Goal: Communication & Community: Answer question/provide support

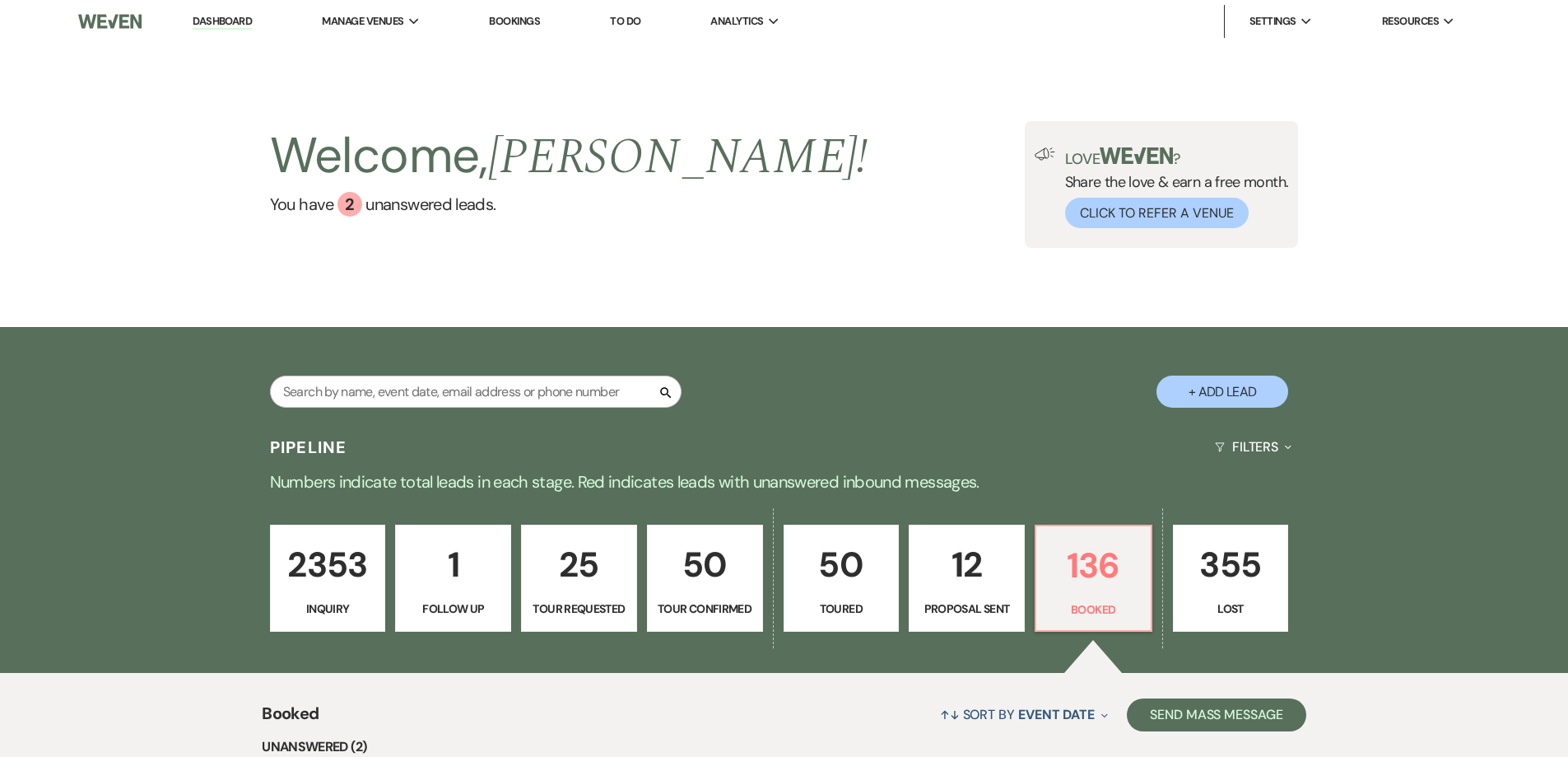
select select "7"
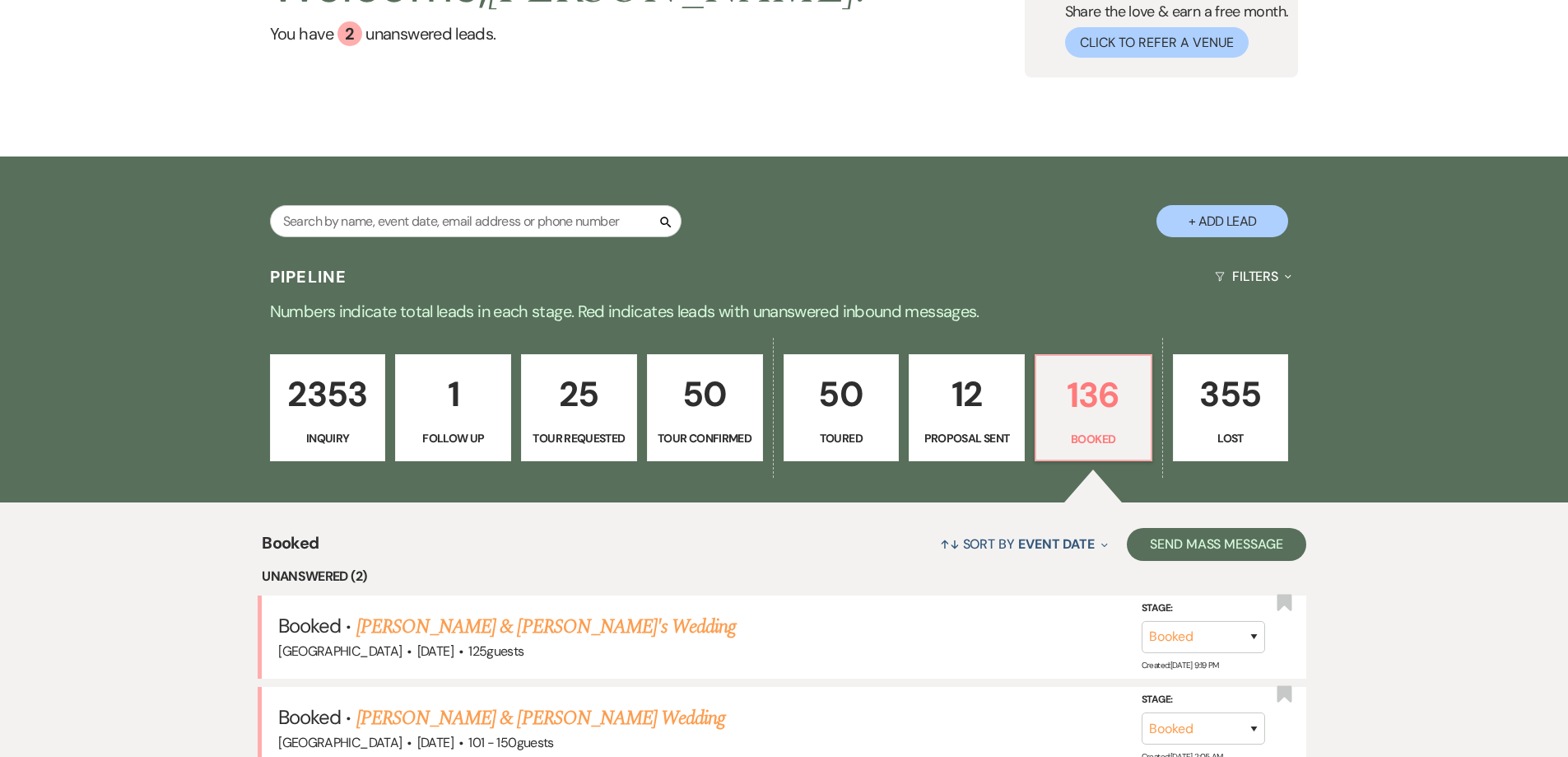
scroll to position [165, 0]
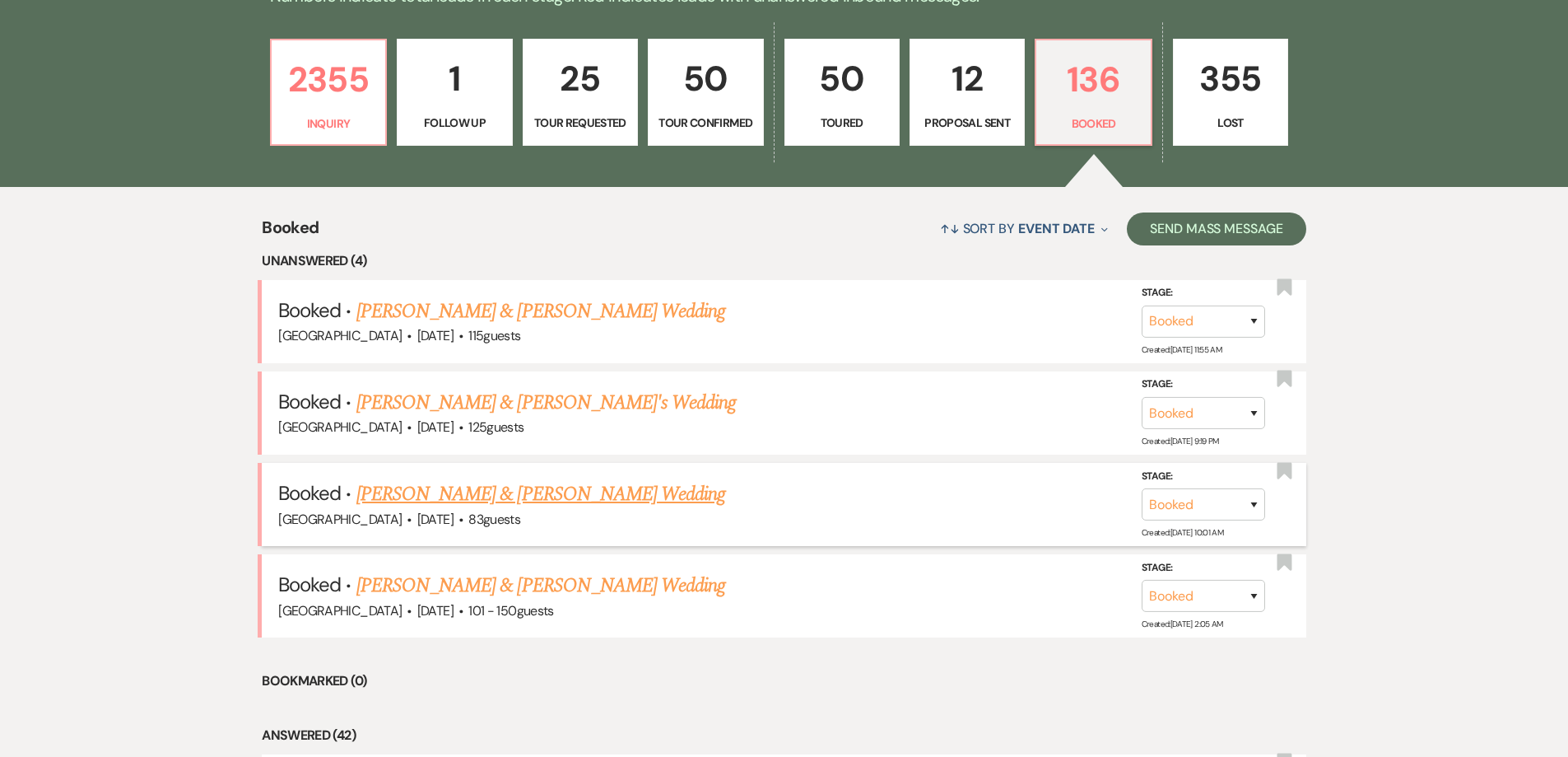
click at [475, 494] on link "[PERSON_NAME] & [PERSON_NAME] Wedding" at bounding box center [541, 494] width 369 height 30
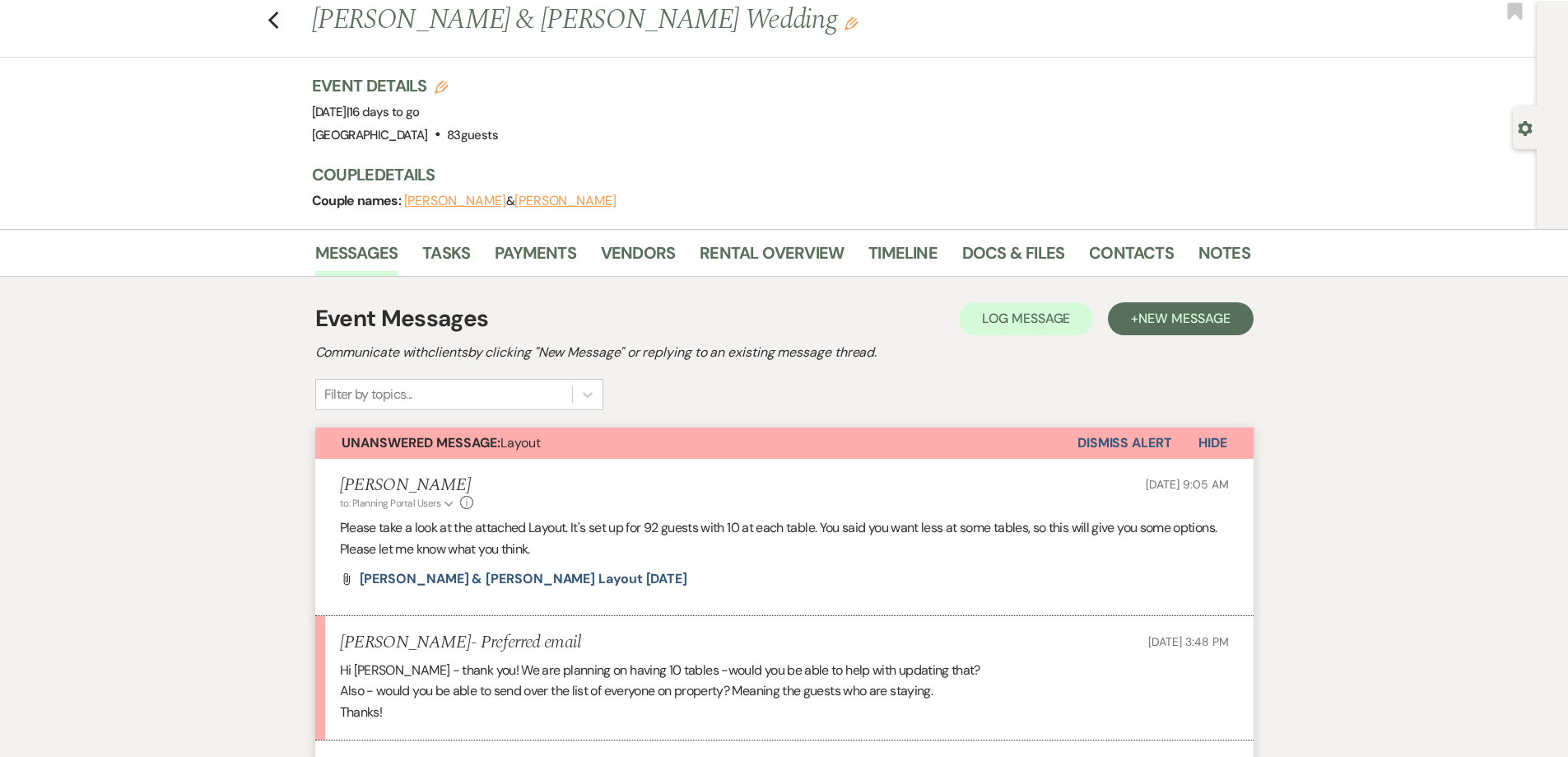
scroll to position [165, 0]
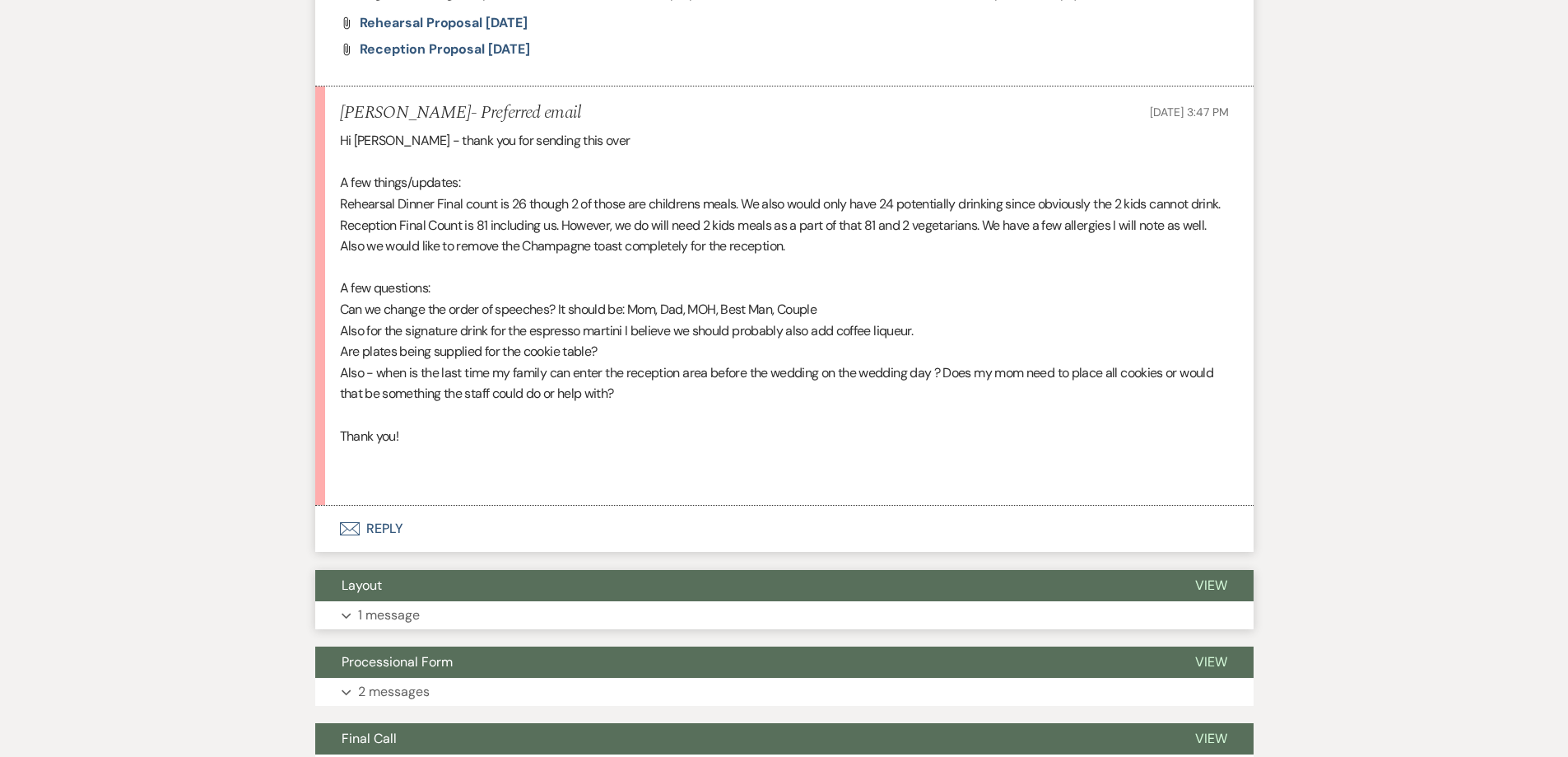
scroll to position [787, 0]
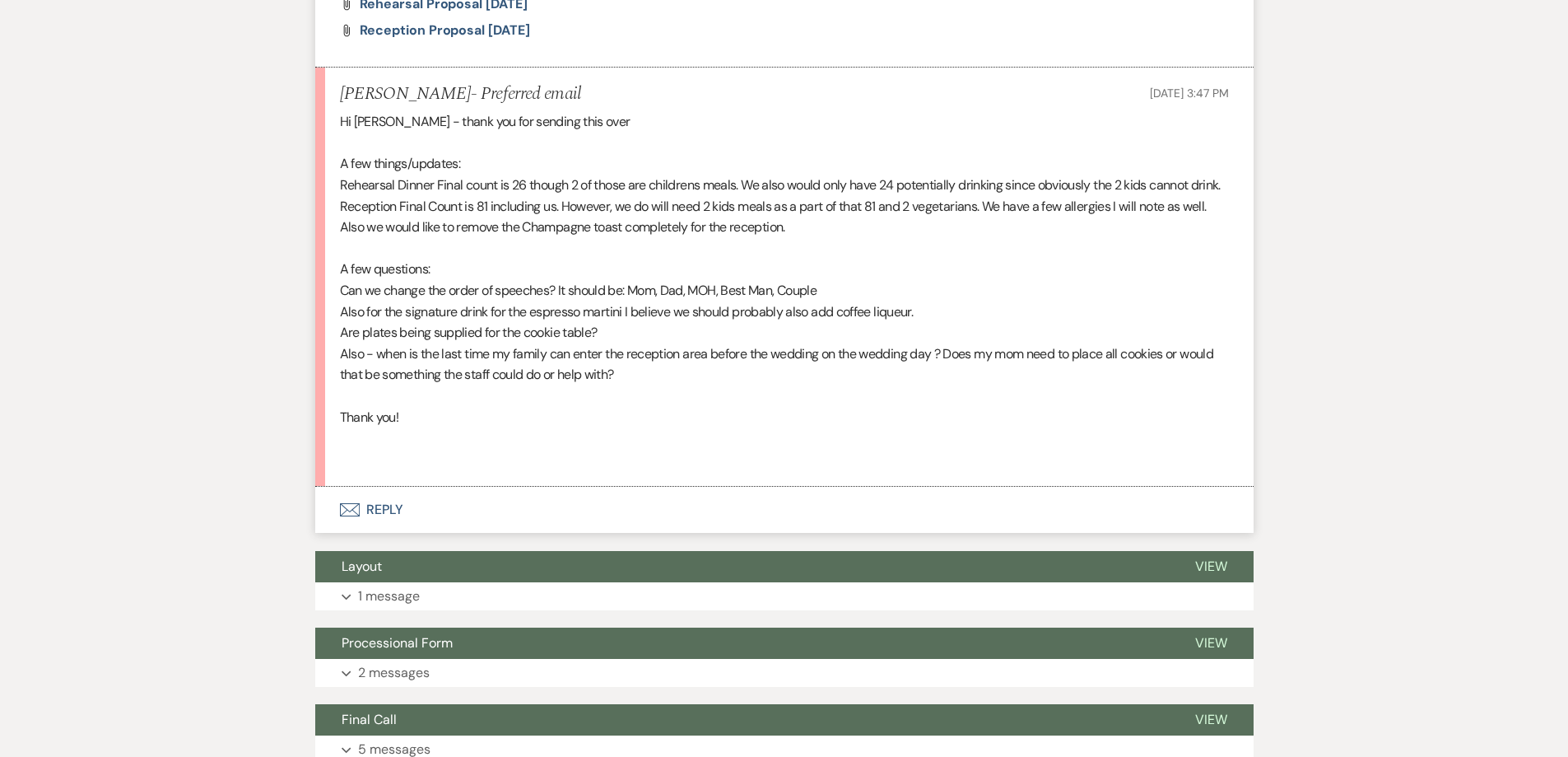
click at [391, 533] on button "Envelope Reply" at bounding box center [784, 509] width 939 height 47
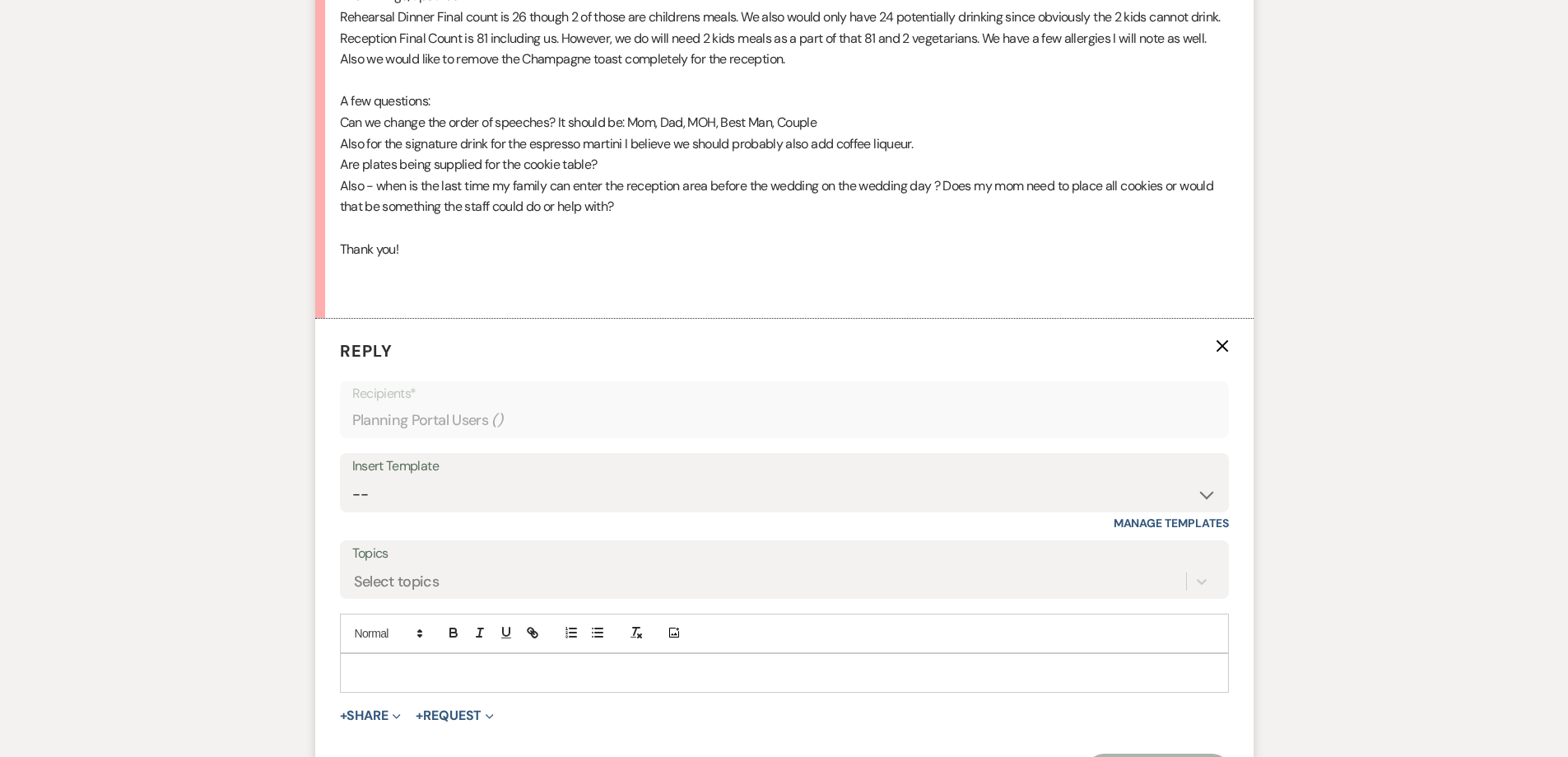
scroll to position [1099, 0]
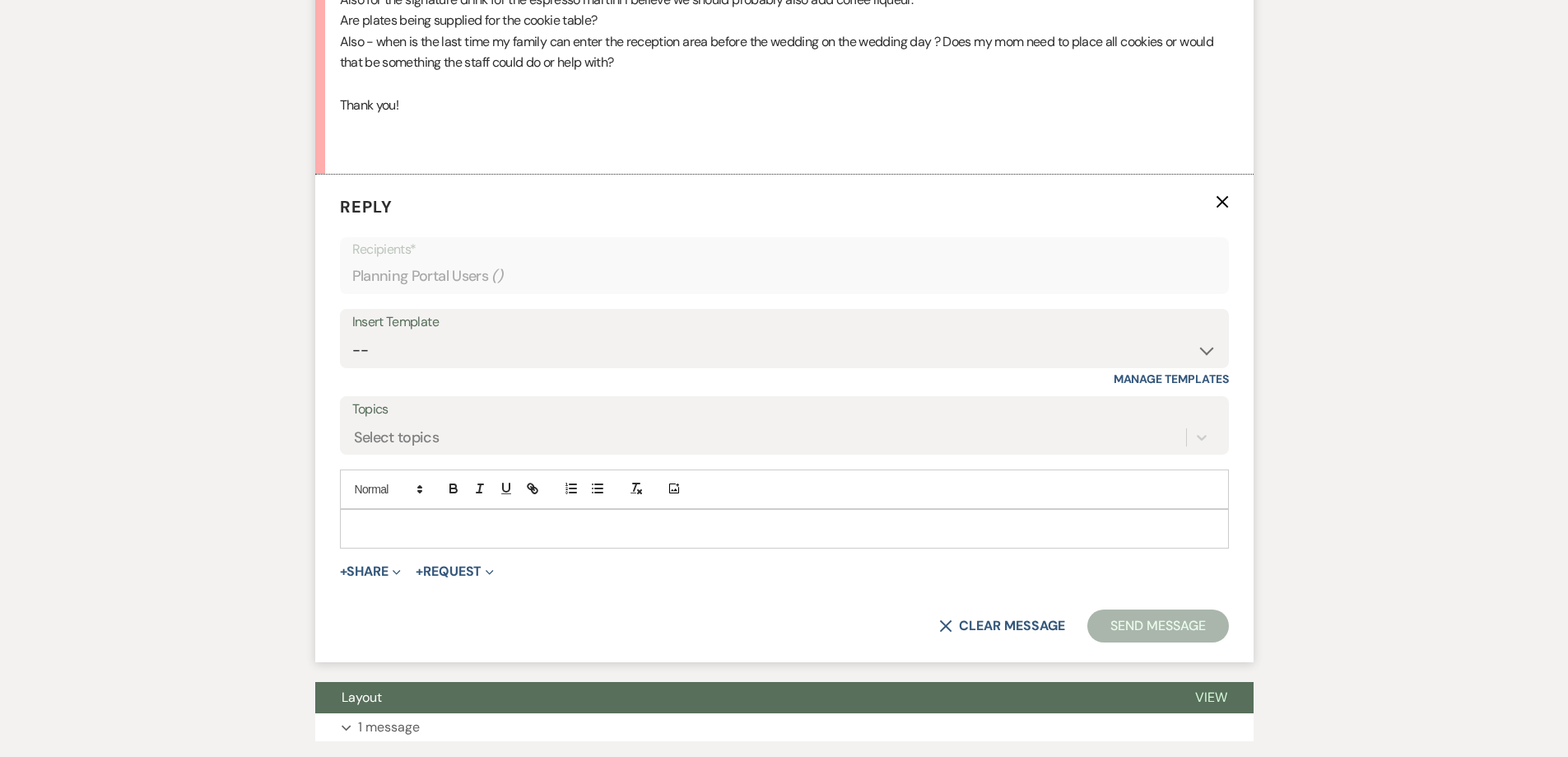
click at [444, 537] on p at bounding box center [784, 529] width 863 height 18
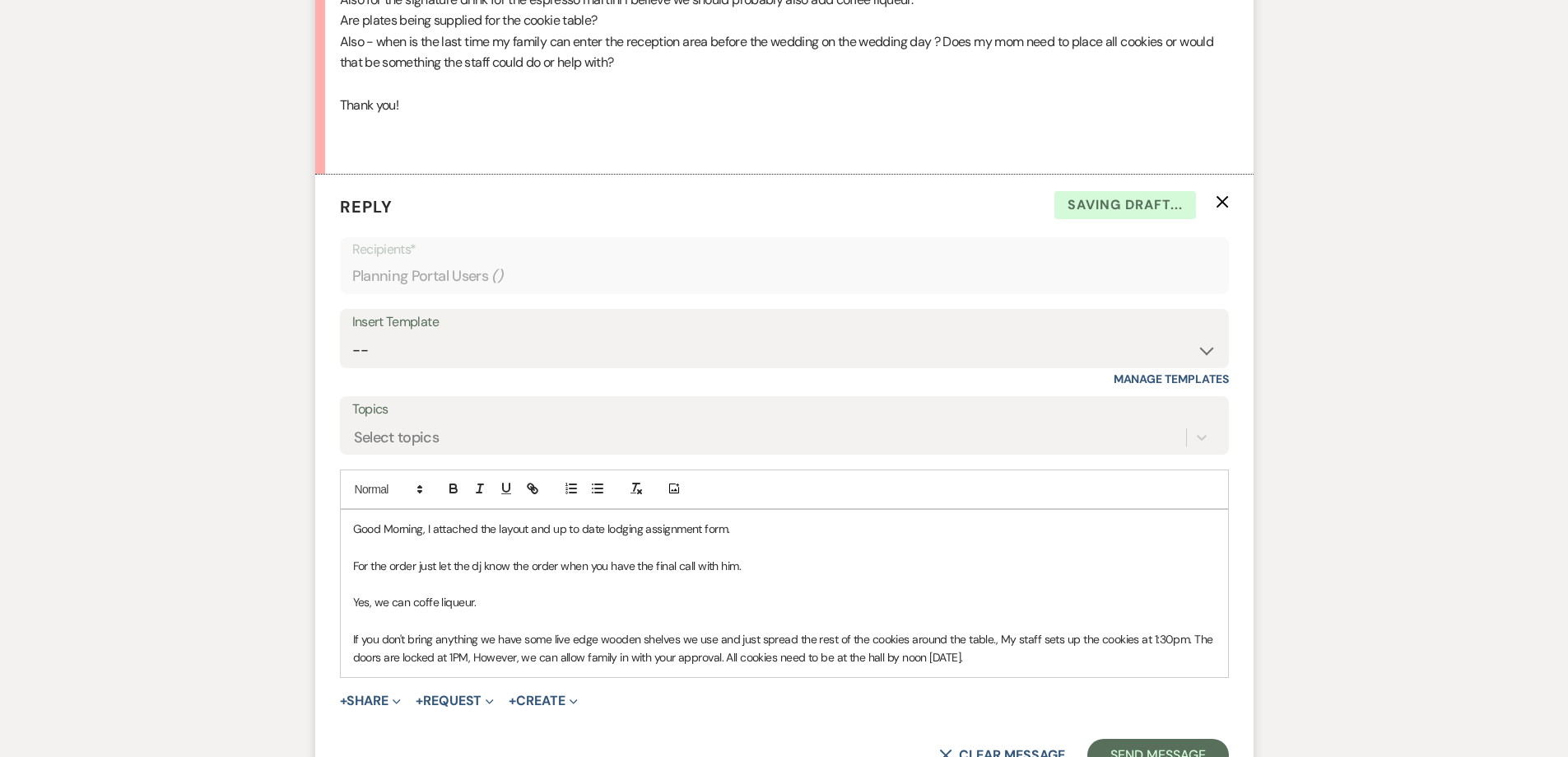
click at [757, 537] on p "Good Morning, I attached the layout and up to date lodging assignment form." at bounding box center [784, 529] width 863 height 18
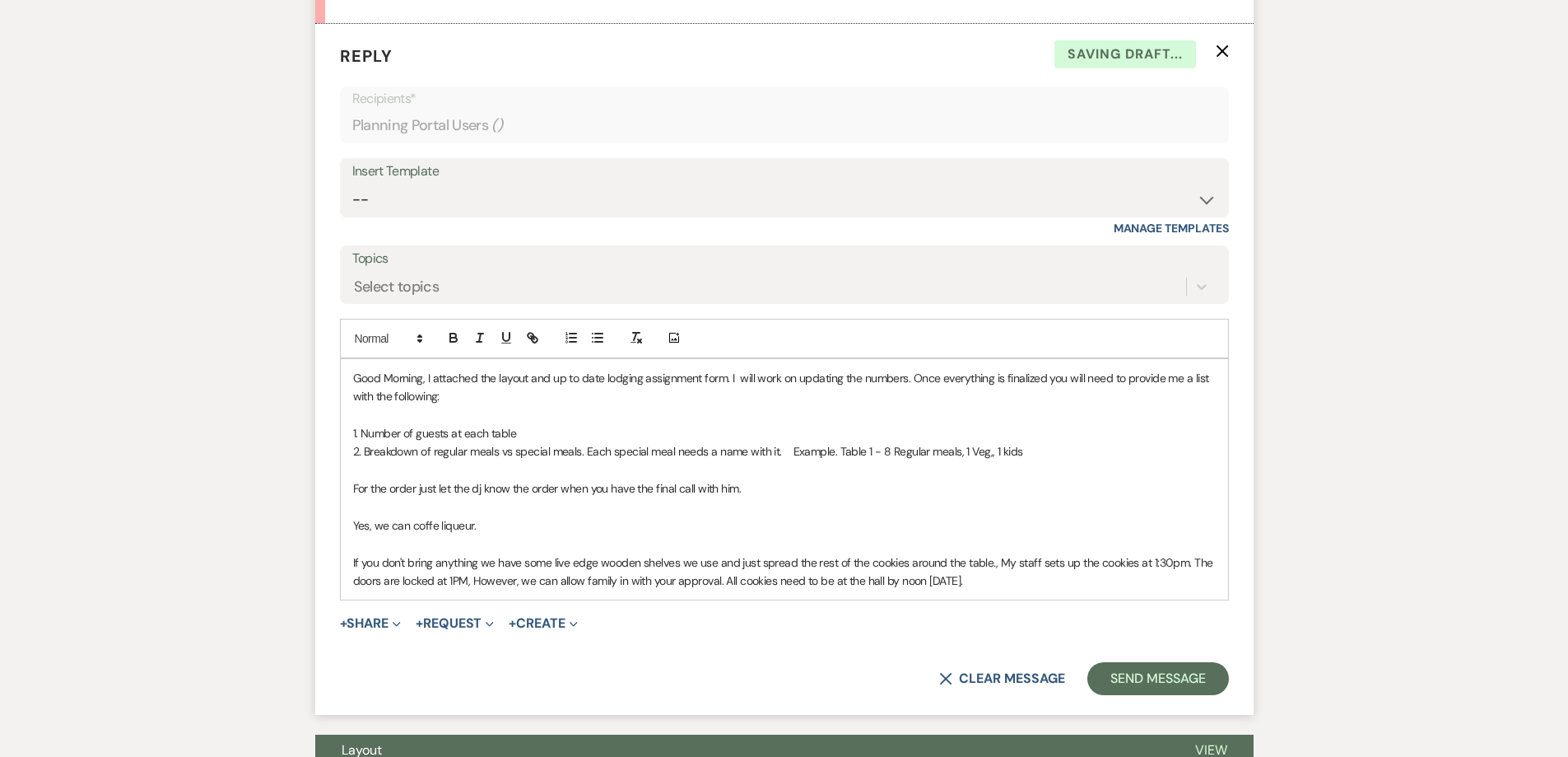
scroll to position [1264, 0]
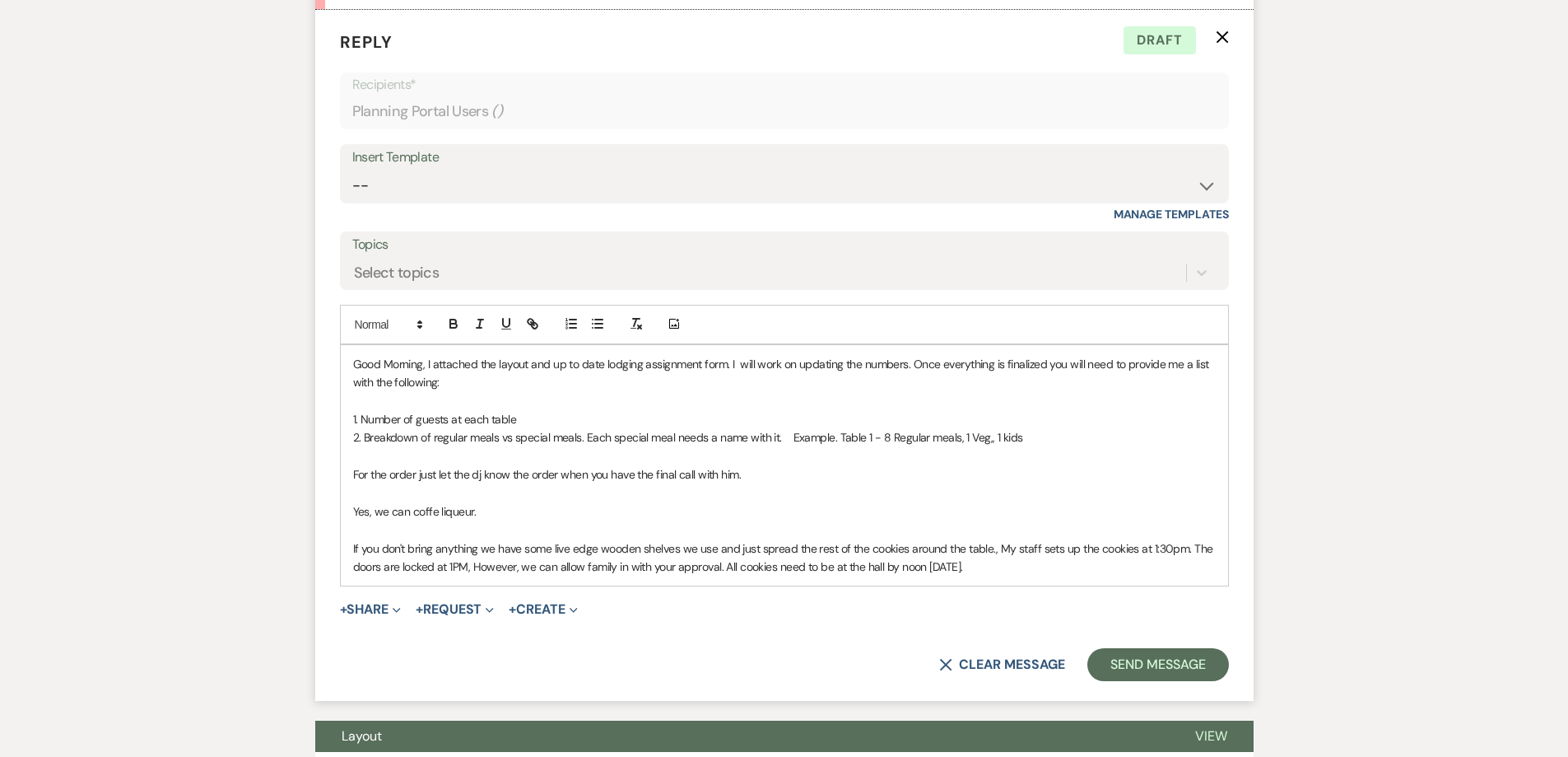
click at [581, 392] on p "Good Morning, I attached the layout and up to date lodging assignment form. I w…" at bounding box center [784, 373] width 863 height 37
click at [582, 392] on p "Good Morning, I attached the layout and up to date lodging assignment form. I w…" at bounding box center [784, 373] width 863 height 37
click at [1061, 392] on p "Good Morning, I attached the layout and up-to-date lodging assignment form. I w…" at bounding box center [784, 373] width 863 height 37
click at [1026, 392] on p "Good Morning, I attached the layout and up-to-date lodging assignment form. I w…" at bounding box center [784, 373] width 863 height 37
click at [694, 446] on p "2. Breakdown of regular meals vs special meals. Each special meal needs a name …" at bounding box center [784, 437] width 863 height 18
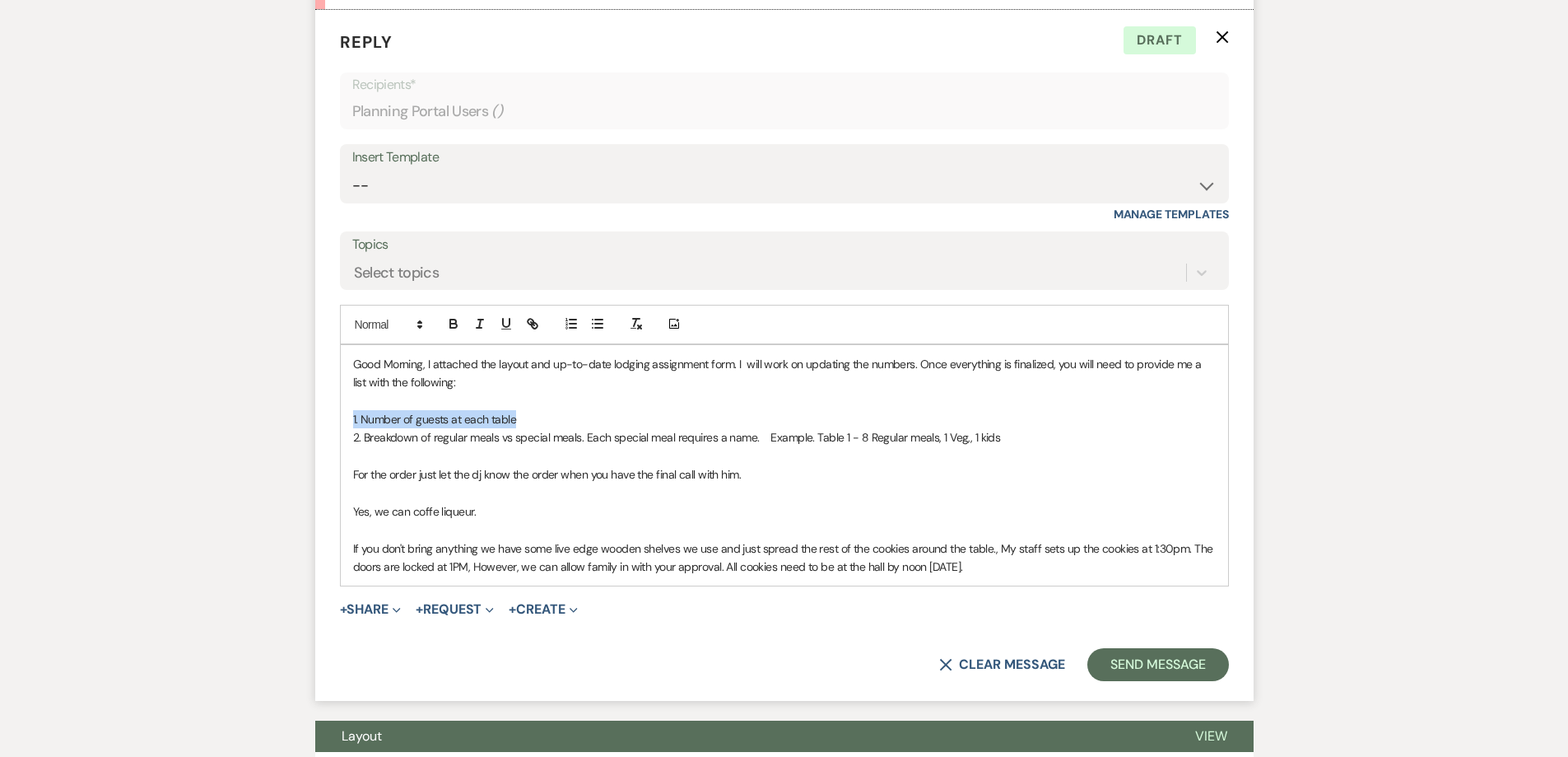
drag, startPoint x: 521, startPoint y: 462, endPoint x: 349, endPoint y: 459, distance: 172.0
click at [349, 459] on div "Good Morning, I attached the layout and up-to-date lodging assignment form. I w…" at bounding box center [784, 465] width 888 height 242
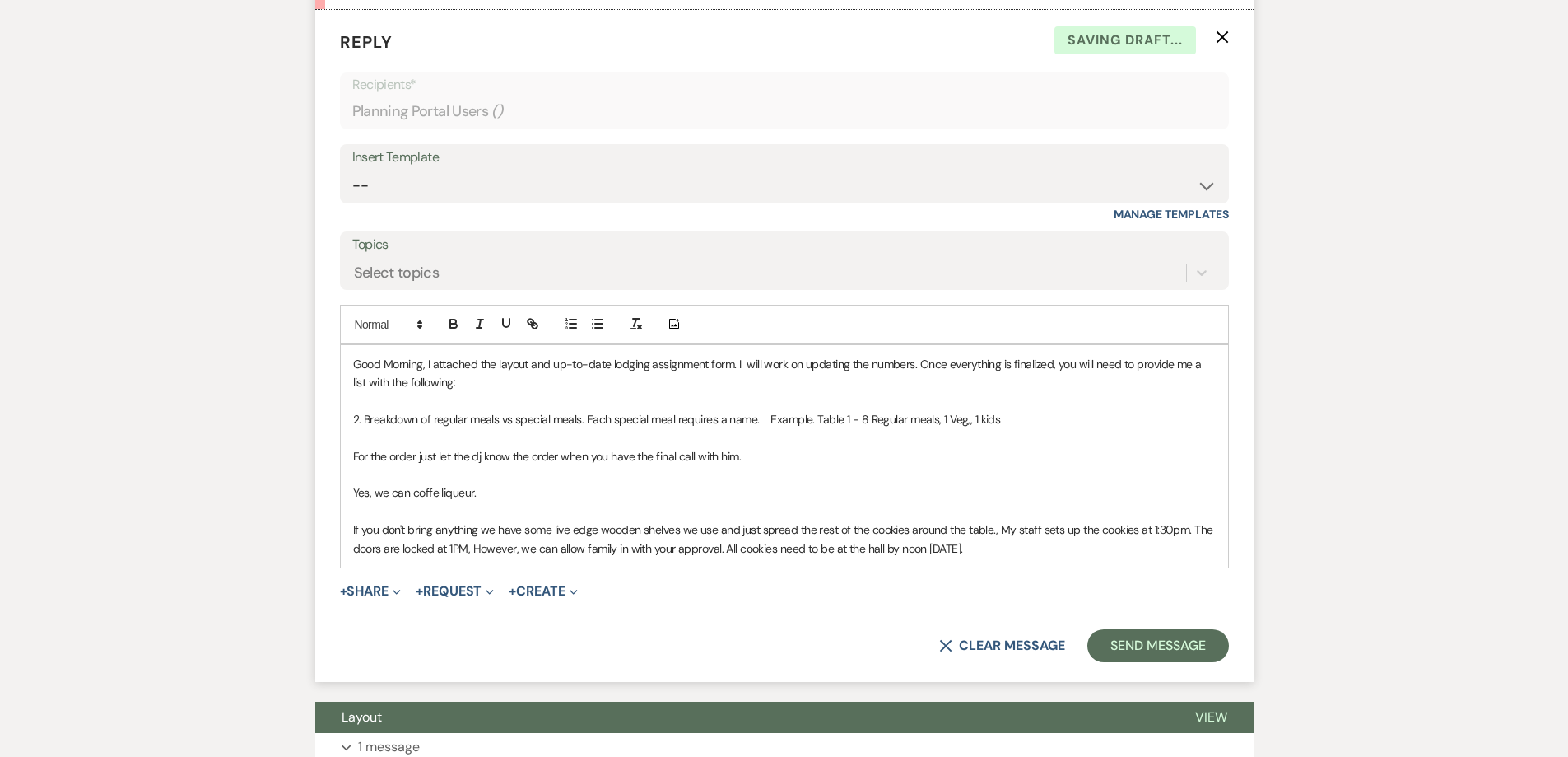
click at [361, 429] on p "2. Breakdown of regular meals vs special meals. Each special meal requires a na…" at bounding box center [784, 419] width 863 height 18
click at [422, 429] on p "Breakdown of regular meals vs special meals. Each special meal requires a name.…" at bounding box center [784, 419] width 863 height 18
click at [552, 429] on p "Breakdown of each table. How many regular meals vs special meals. Each special …" at bounding box center [784, 419] width 863 height 18
click at [661, 429] on p "Breakdown of each table. How man regular meals vs special meals. Each special m…" at bounding box center [784, 419] width 863 height 18
click at [687, 465] on p "For the order just let the dj know the order when you have the final call with …" at bounding box center [784, 456] width 863 height 18
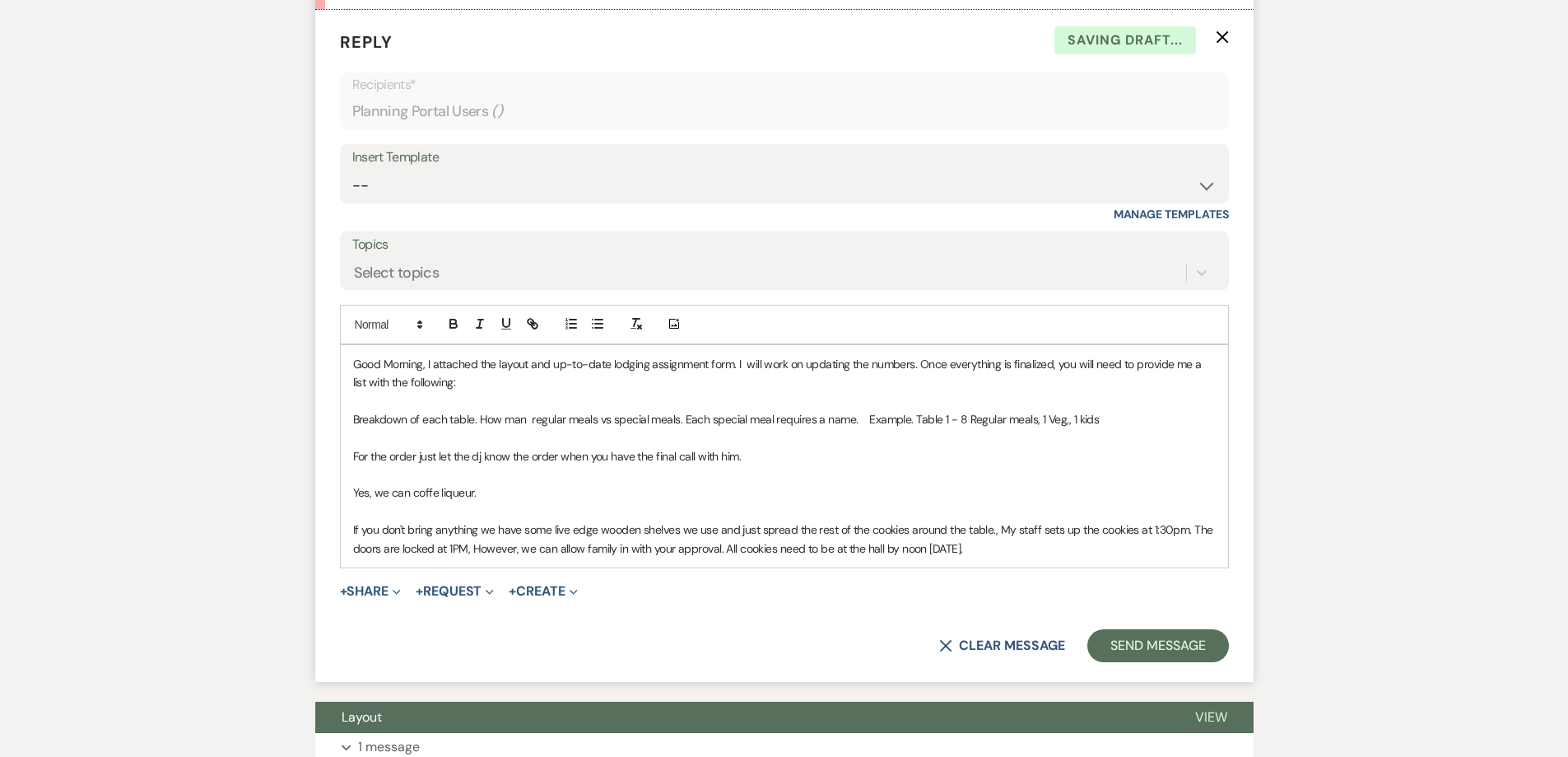
click at [660, 429] on p "Breakdown of each table. How man regular meals vs special meals. Each special m…" at bounding box center [784, 419] width 863 height 18
click at [514, 429] on p "Breakdown of each table. Howmany regular meals vs special meals?. Each special …" at bounding box center [784, 419] width 863 height 18
click at [489, 429] on p "Breakdown of each table. Howmany regular meals vs special meals?. Each special …" at bounding box center [784, 419] width 863 height 18
click at [503, 429] on p "Breakdown of each table. Howmany regular meals vs special meals?. Each special …" at bounding box center [784, 419] width 863 height 18
click at [416, 501] on p "Yes, we can coffe liqueur." at bounding box center [784, 492] width 863 height 18
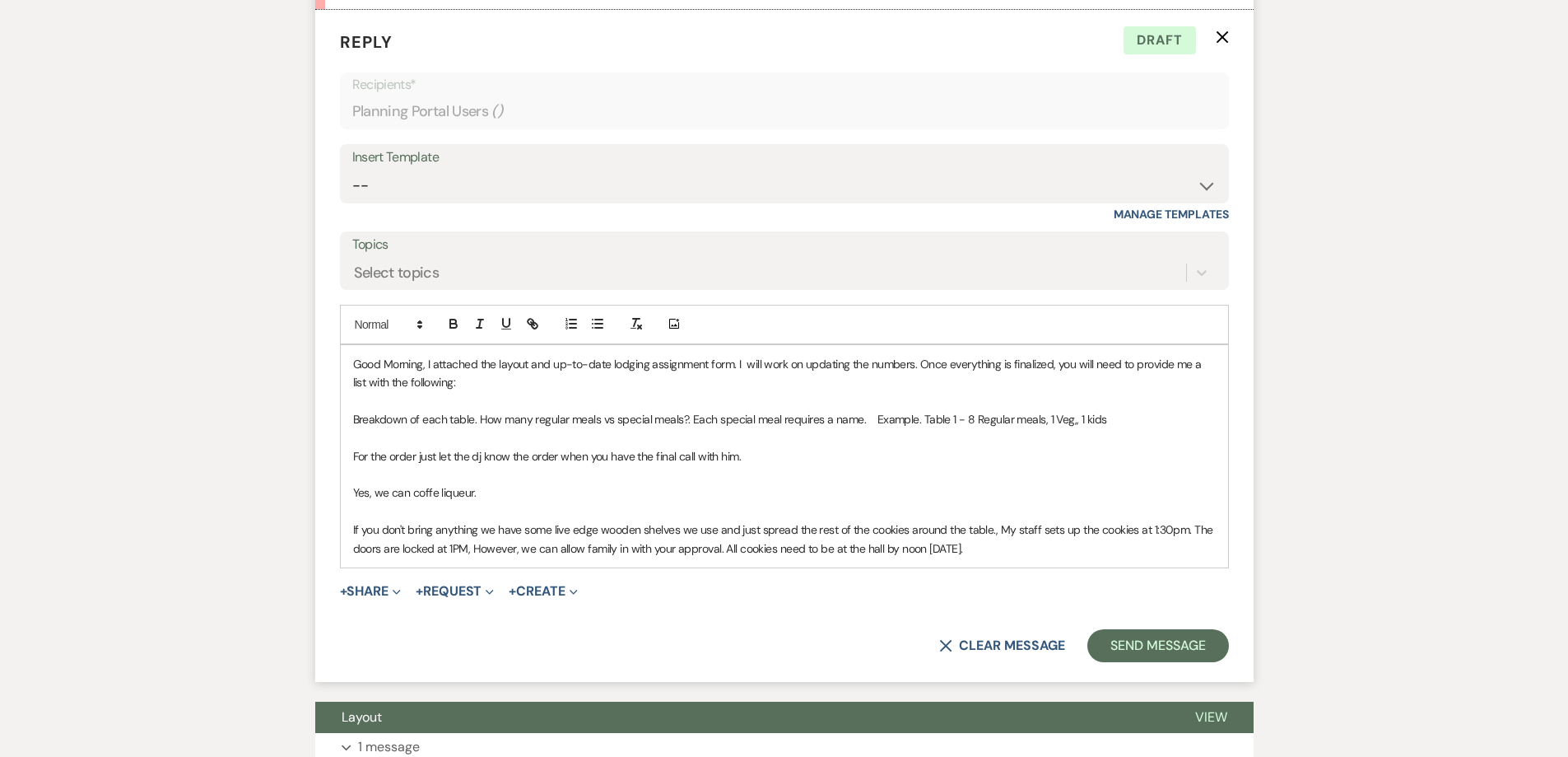
click at [428, 501] on p "Yes, we can coffe liqueur." at bounding box center [784, 492] width 863 height 18
click at [465, 501] on p "Yes, we can coffe liqueur." at bounding box center [784, 492] width 863 height 18
click at [397, 465] on p "For the order just let the dj know the order when you have the final call with …" at bounding box center [784, 456] width 863 height 18
click at [443, 501] on p "Yes, we can coffe liqueur." at bounding box center [784, 492] width 863 height 18
click at [430, 501] on p "Yes, we can coffe liqueur." at bounding box center [784, 492] width 863 height 18
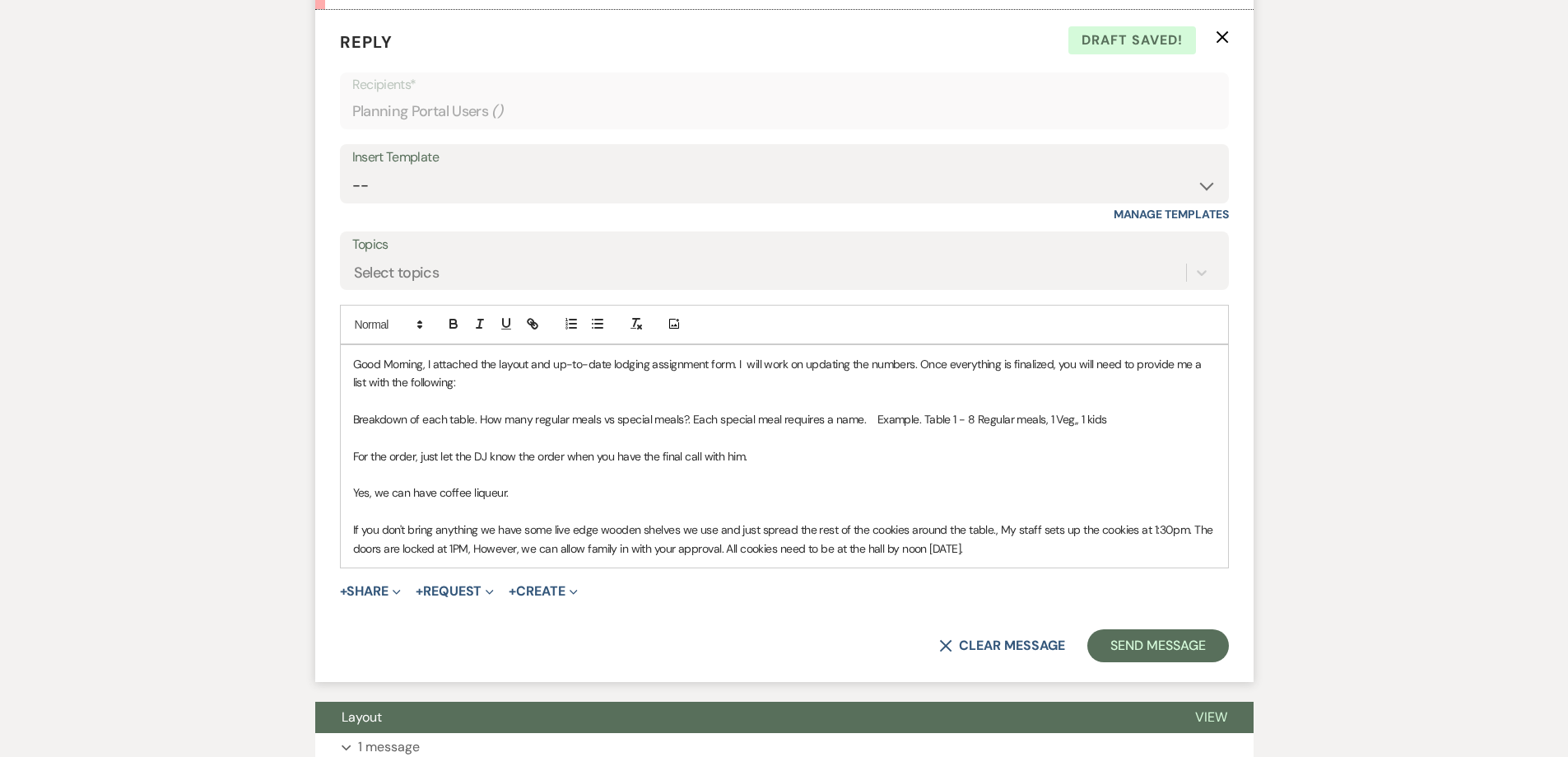
click at [467, 558] on p "If you don't bring anything we have some live edge wooden shelves we use and ju…" at bounding box center [784, 539] width 863 height 37
click at [566, 558] on p "If you don't bring anything, we have some live edge wooden shelves we use and j…" at bounding box center [784, 539] width 863 height 37
click at [579, 558] on p "If you don't bring anything, we have some live edge wooden shelves we use and j…" at bounding box center [784, 539] width 863 height 37
click at [667, 558] on p "If you don't bring anything, we have some live edge wooden shelves we use and j…" at bounding box center [784, 539] width 863 height 37
click at [453, 558] on p "If you don't bring anything, we have some live edge wooden shelves we use and j…" at bounding box center [784, 539] width 863 height 37
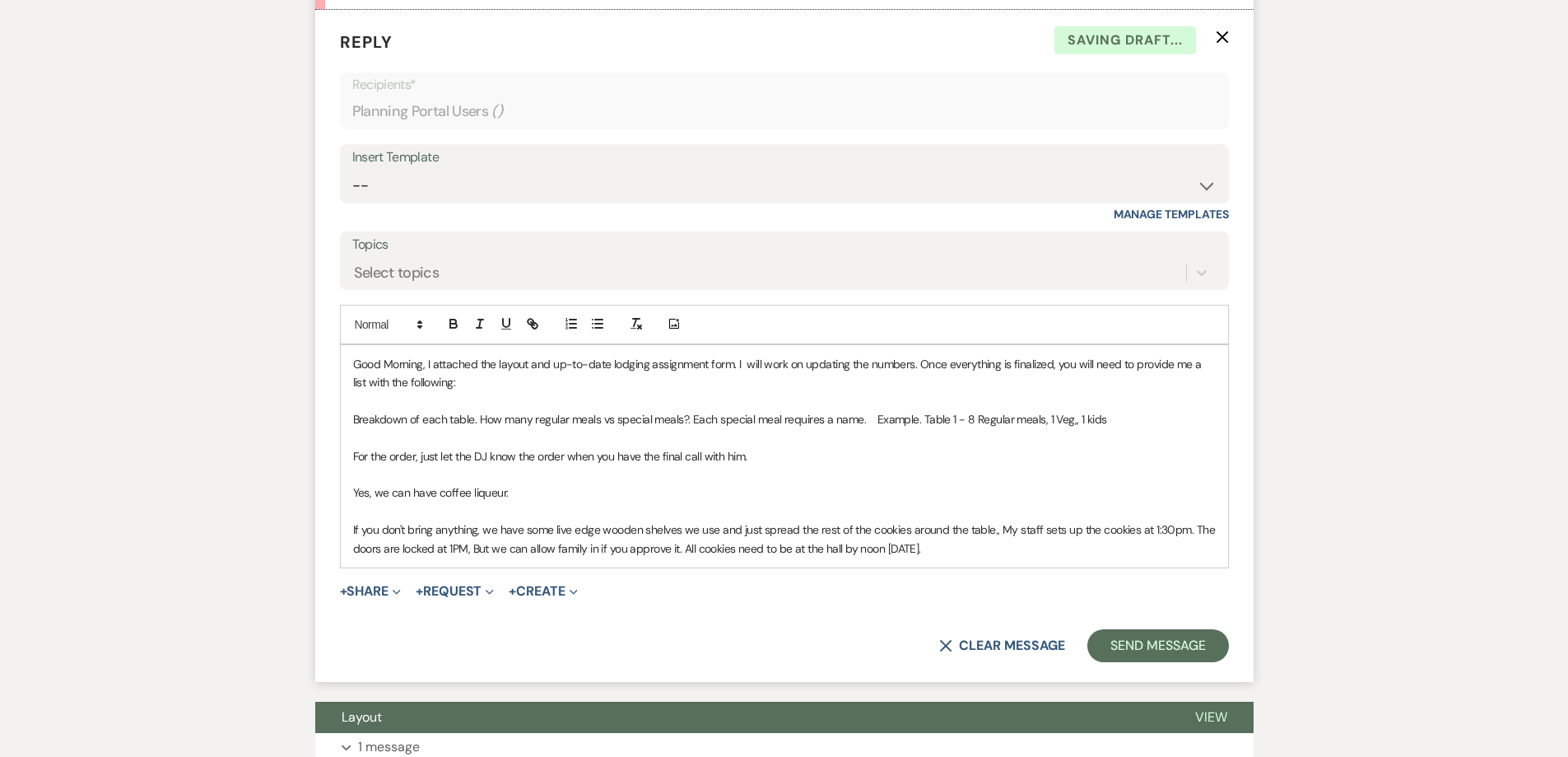
click at [480, 558] on p "If you don't bring anything, we have some live edge wooden shelves we use and j…" at bounding box center [784, 539] width 863 height 37
click at [443, 558] on p "If you don't bring anything, we have some live edge wooden shelves we use and j…" at bounding box center [784, 539] width 863 height 37
click at [452, 558] on p "If you don't bring anything, we have some live edge wooden shelves we use and j…" at bounding box center [784, 539] width 863 height 37
click at [486, 558] on p "If you don't bring anything, we have some live edge wooden shelves we use and j…" at bounding box center [784, 539] width 863 height 37
click at [1160, 558] on p "If you don't bring anything, we have some live edge wooden shelves we use and j…" at bounding box center [784, 539] width 863 height 37
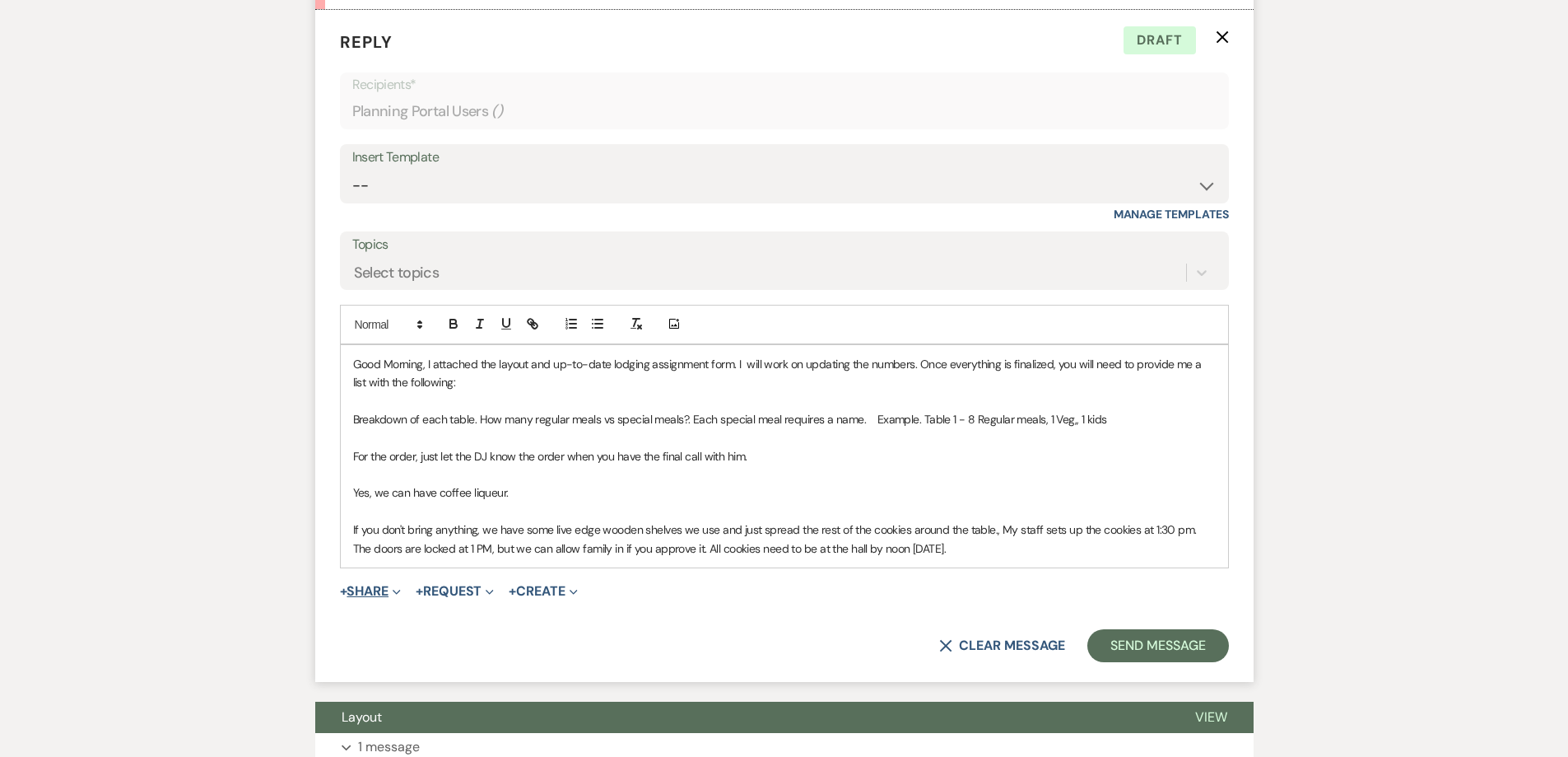
click at [383, 598] on button "+ Share Expand" at bounding box center [370, 591] width 61 height 13
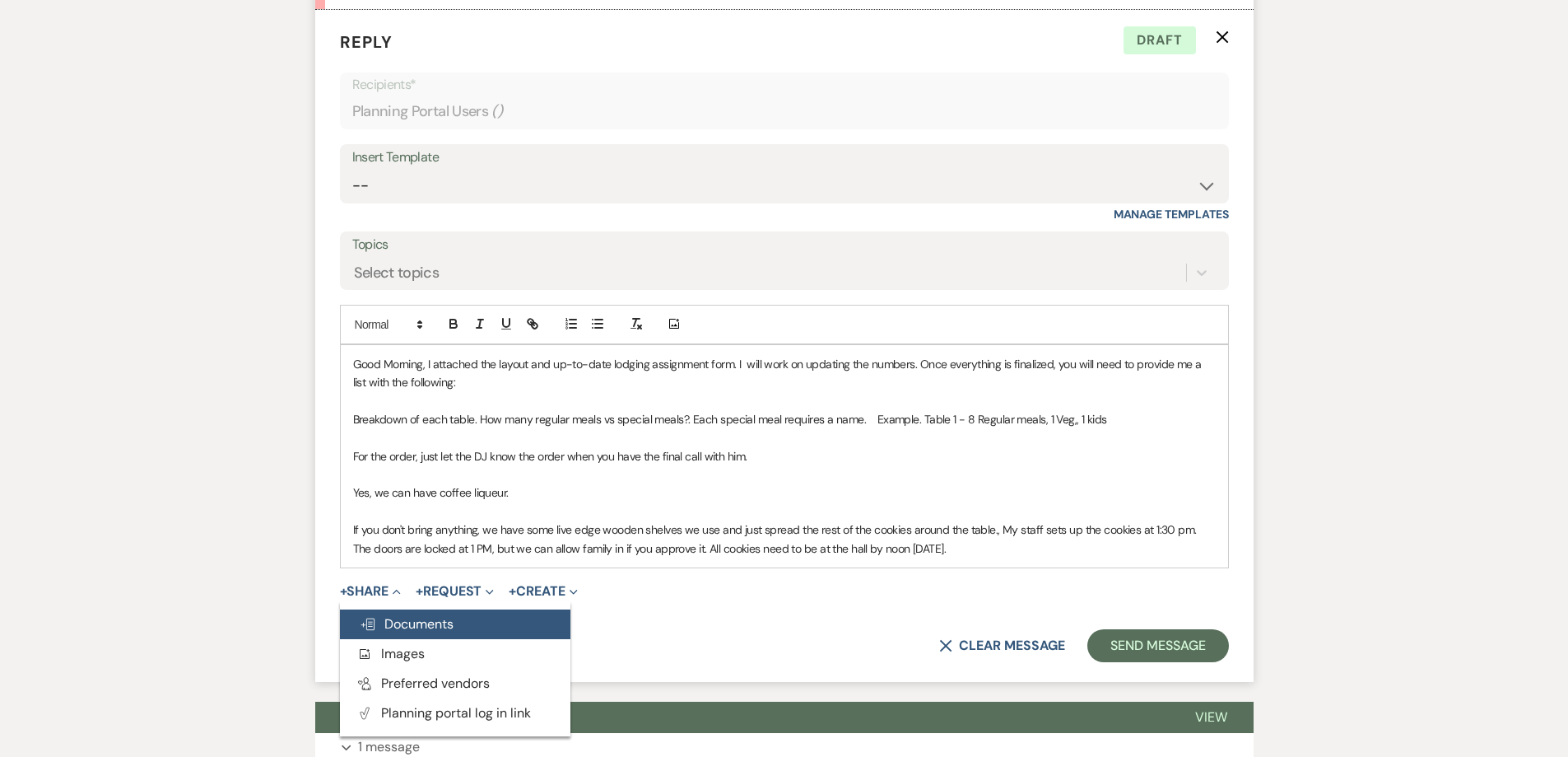
click at [399, 632] on span "Doc Upload Documents" at bounding box center [406, 624] width 94 height 18
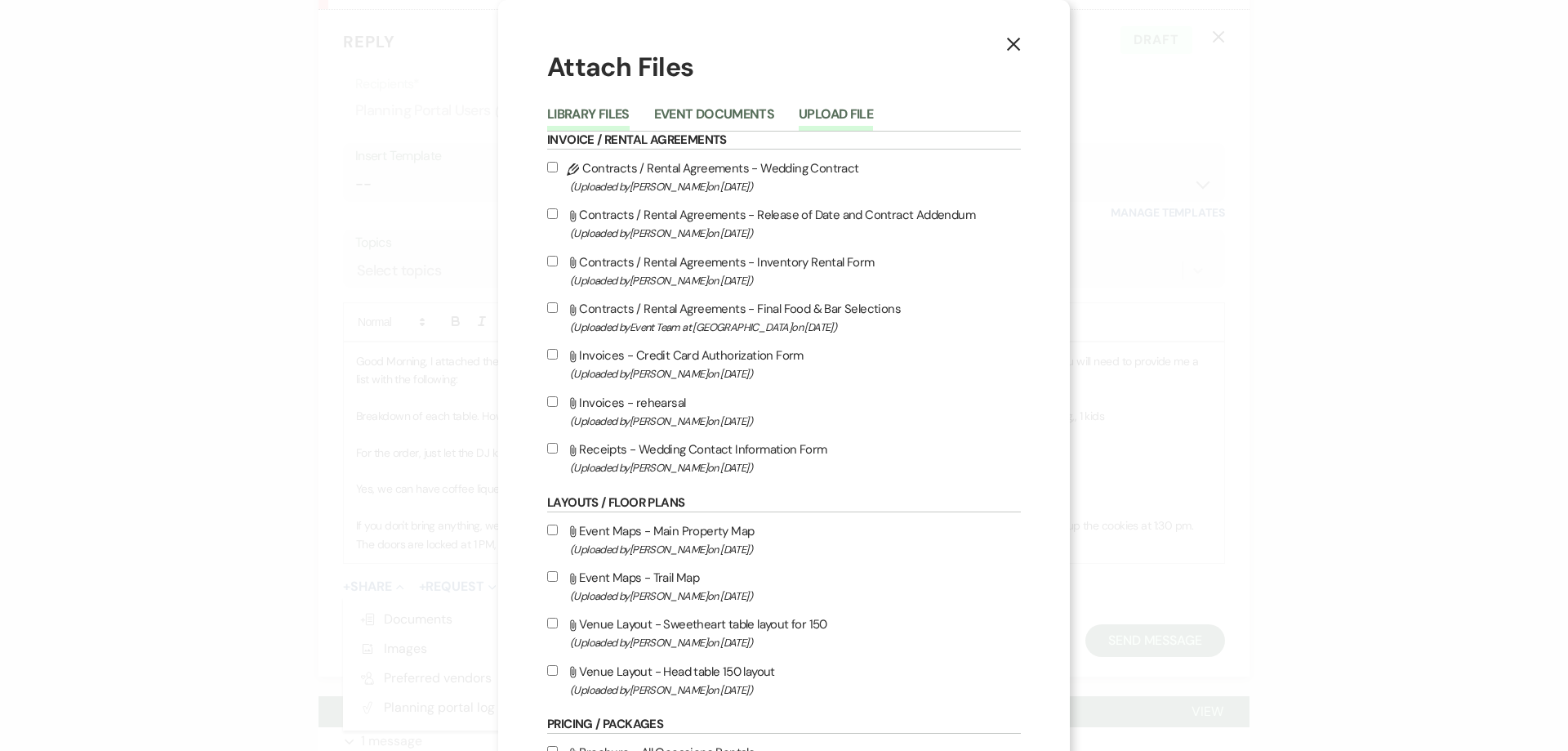
click at [841, 120] on button "Upload File" at bounding box center [835, 119] width 74 height 23
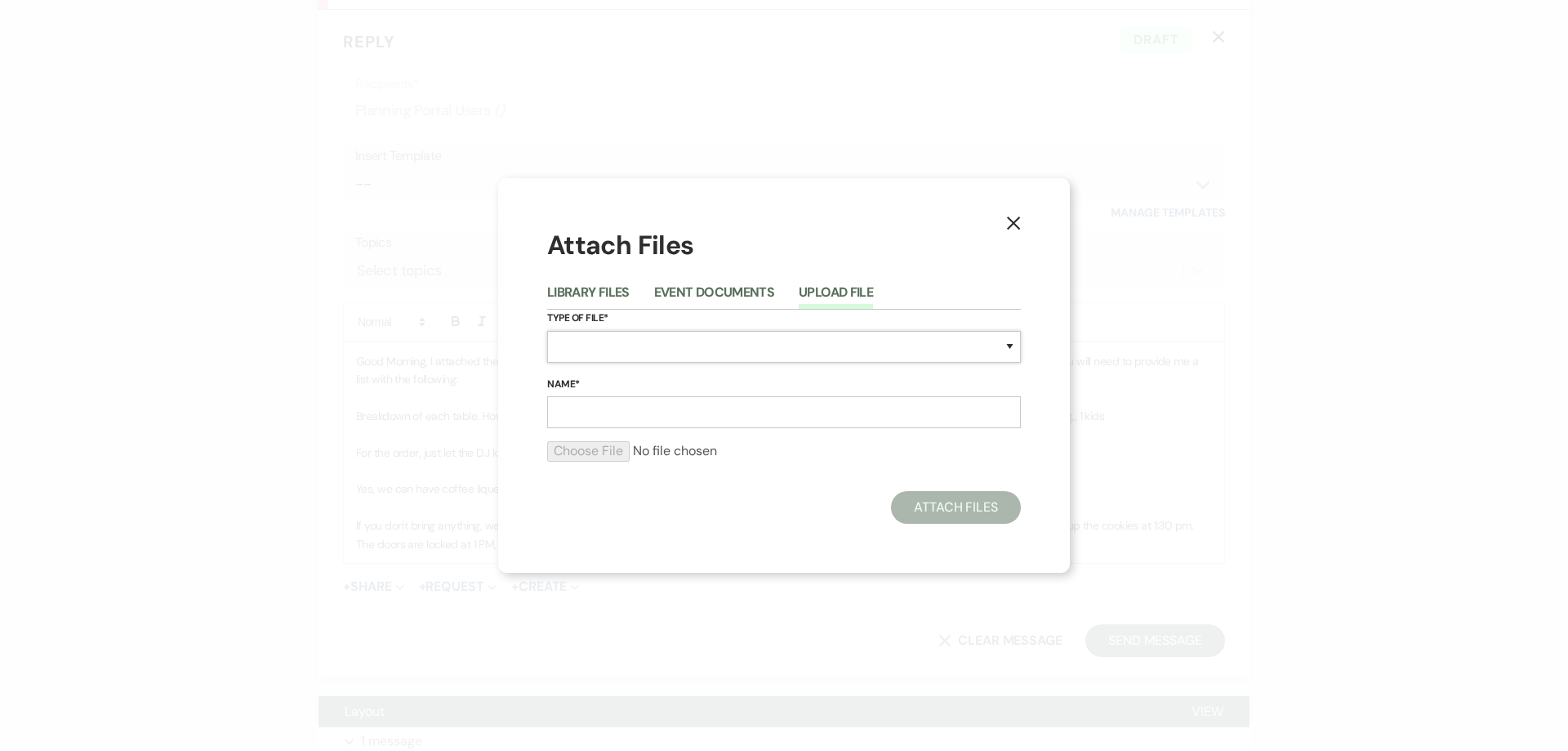
click at [672, 342] on select "Special Event Insurance Vendor Certificate of Insurance Contracts / Rental Agre…" at bounding box center [784, 347] width 474 height 32
select select "24"
click at [547, 331] on select "Special Event Insurance Vendor Certificate of Insurance Contracts / Rental Agre…" at bounding box center [784, 347] width 474 height 32
click at [682, 409] on input "Name*" at bounding box center [784, 412] width 474 height 32
type input "Layout update [DATE]"
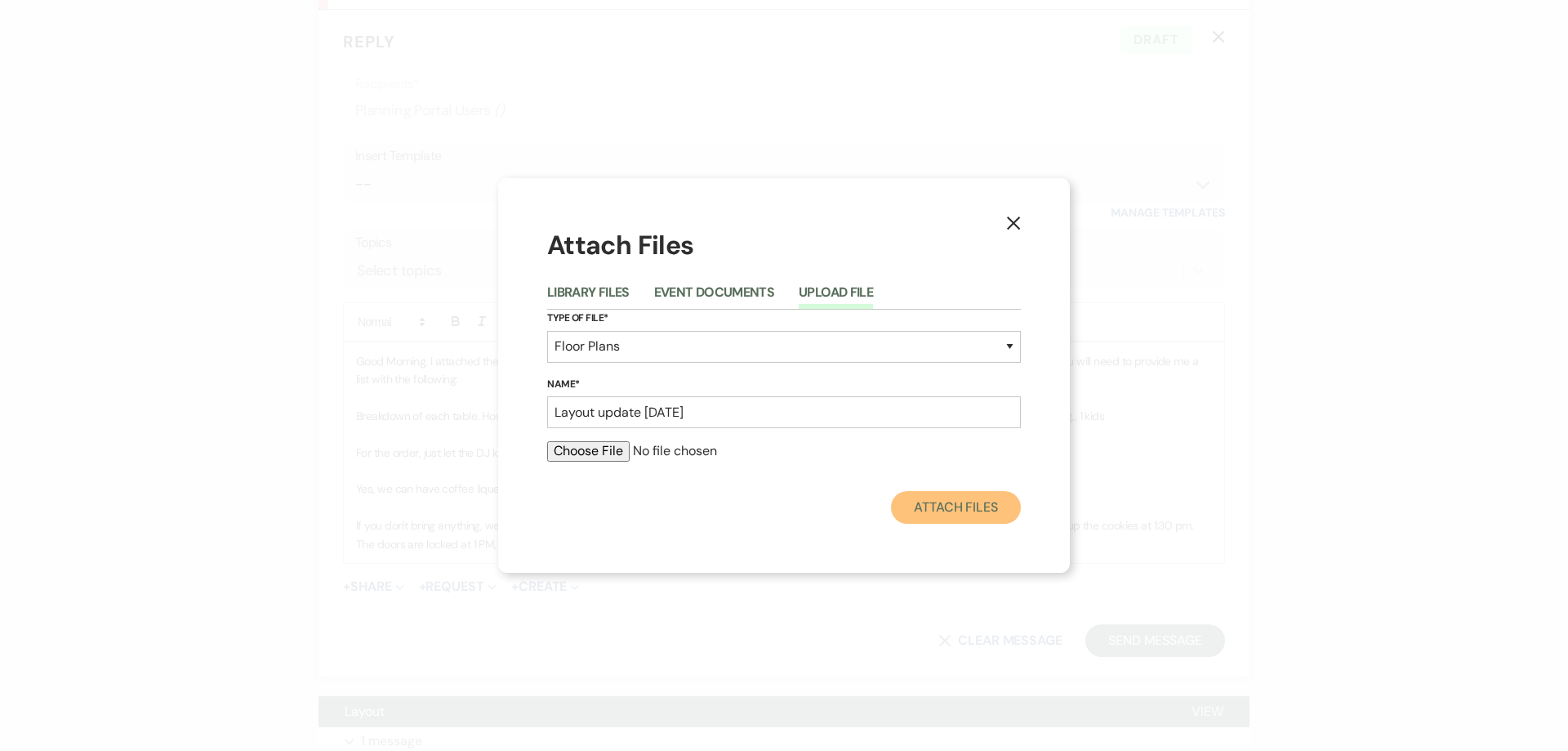
click at [1004, 512] on button "Attach Files" at bounding box center [956, 508] width 130 height 33
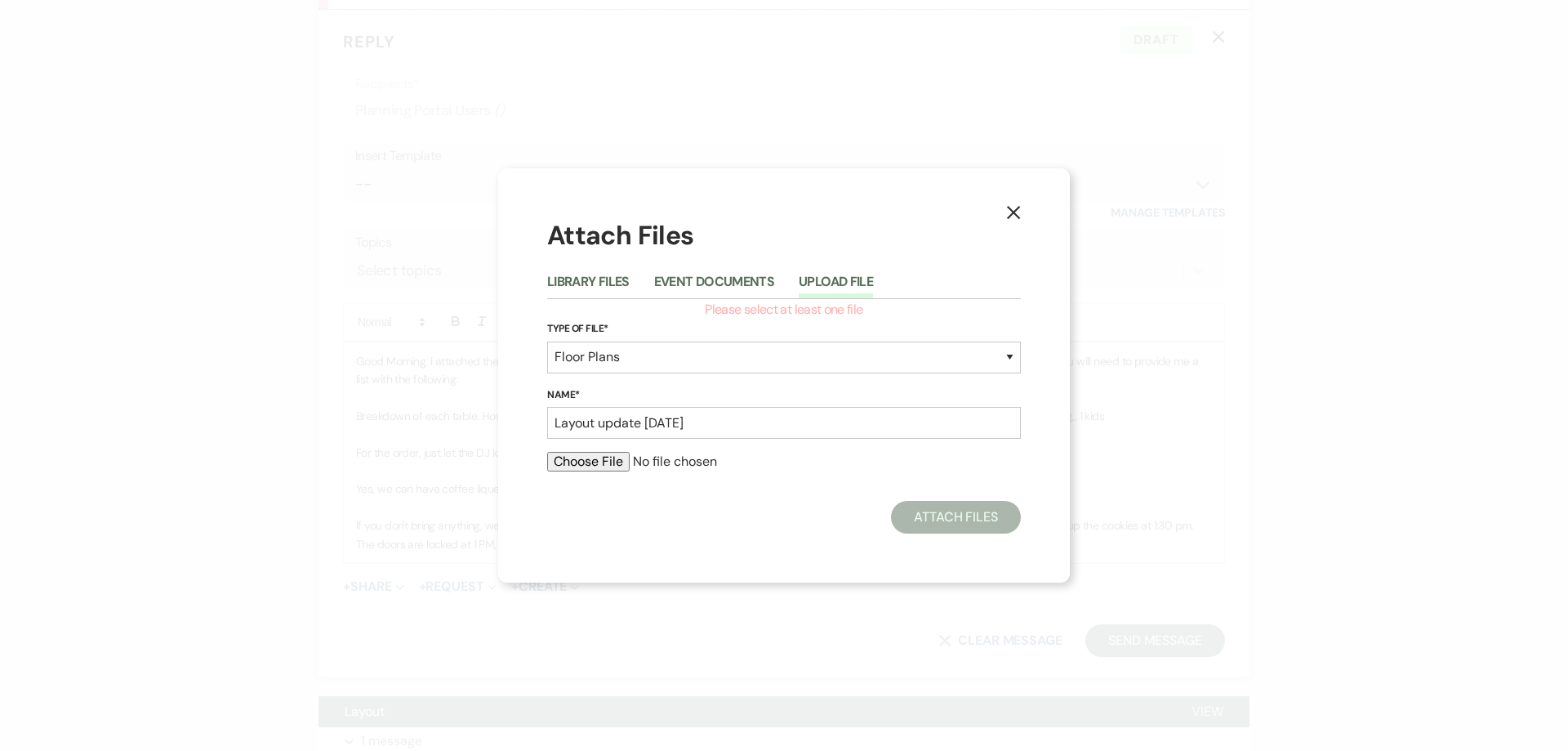
click at [840, 285] on button "Upload File" at bounding box center [835, 287] width 74 height 23
click at [597, 461] on input "file" at bounding box center [784, 462] width 474 height 20
type input "C:\fakepath\[PERSON_NAME] & [PERSON_NAME] Layout [DATE].pdf"
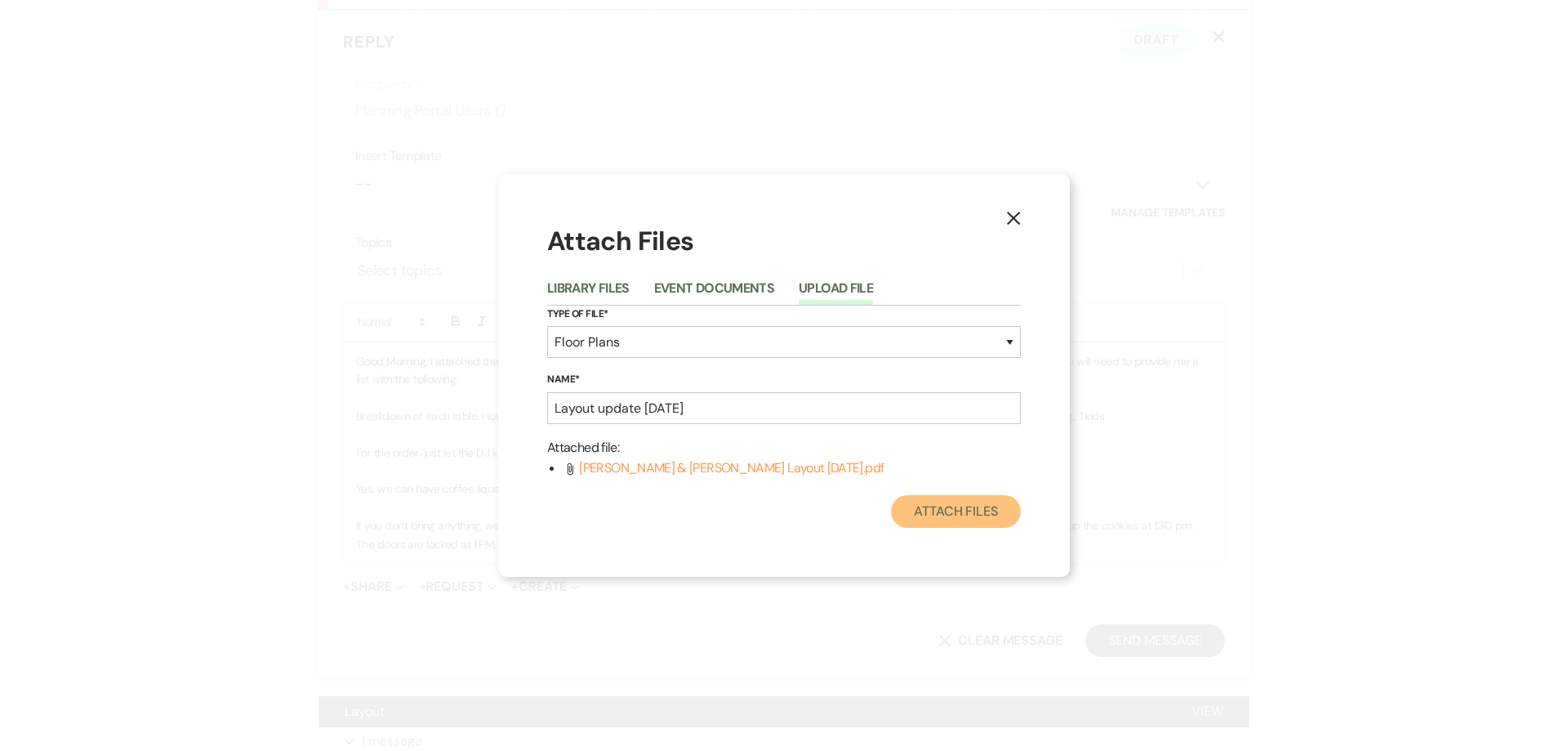
click at [968, 515] on button "Attach Files" at bounding box center [956, 511] width 130 height 33
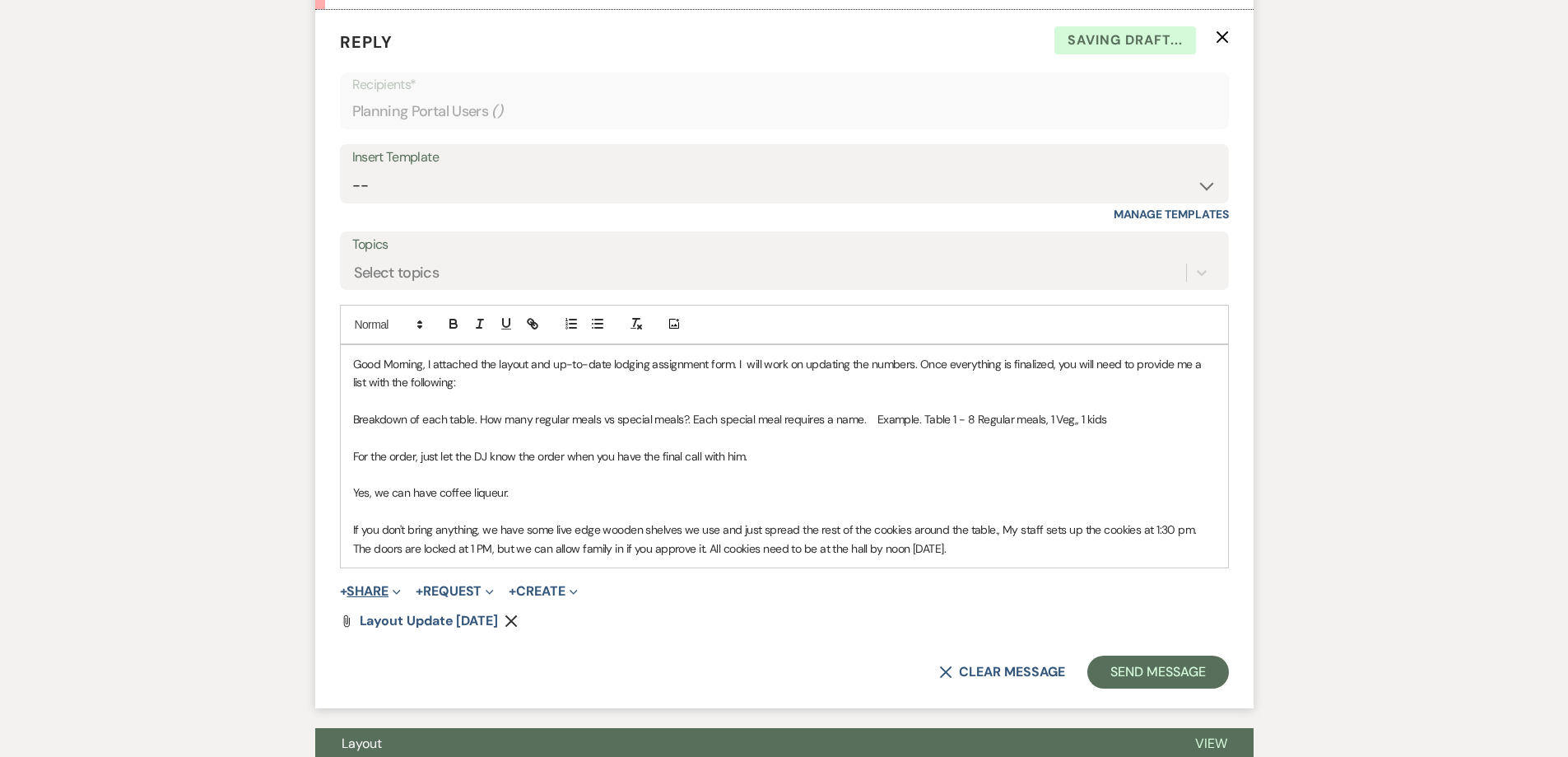
click at [384, 598] on button "+ Share Expand" at bounding box center [370, 591] width 61 height 13
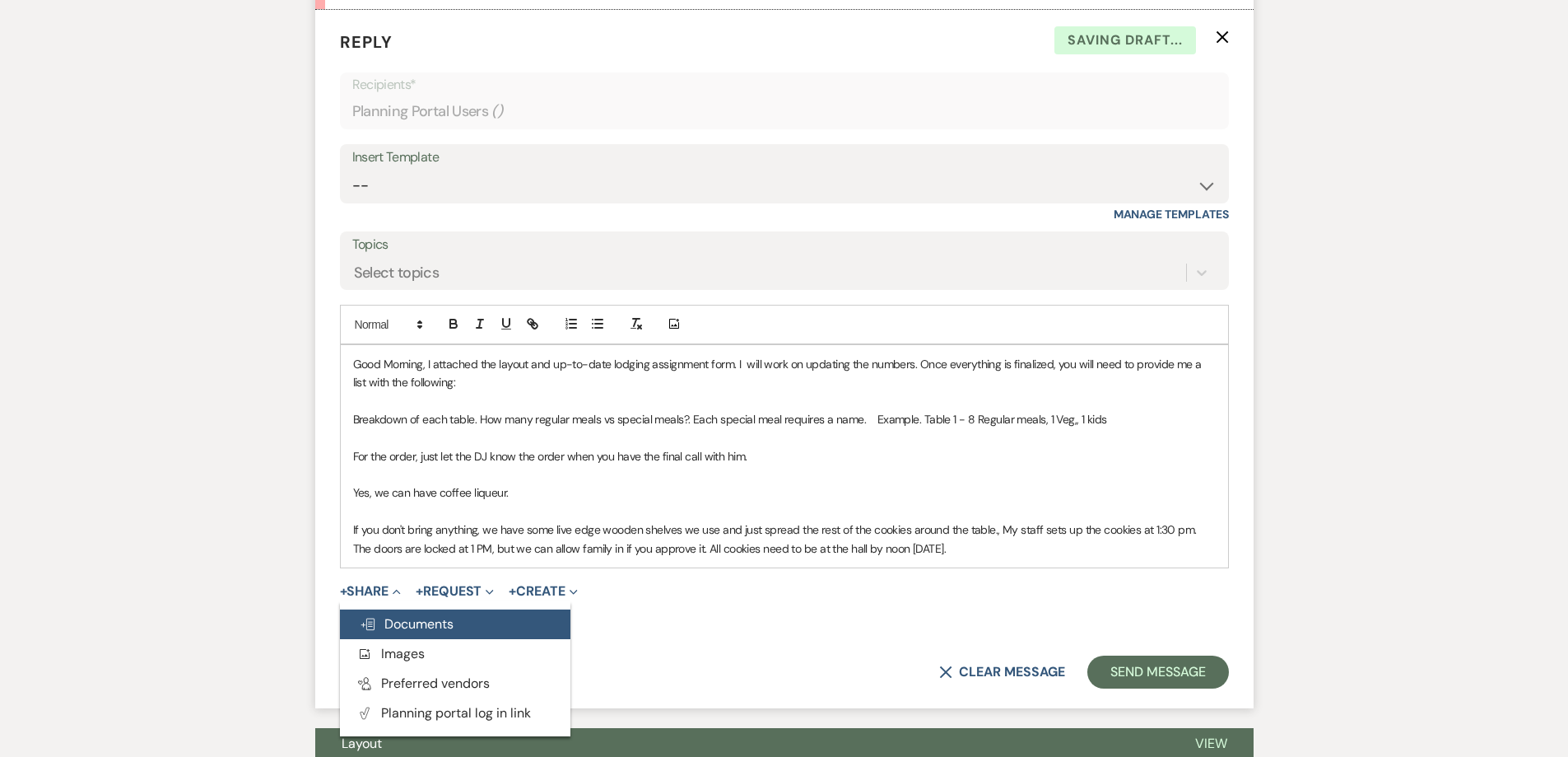
click at [409, 632] on span "Doc Upload Documents" at bounding box center [406, 624] width 94 height 18
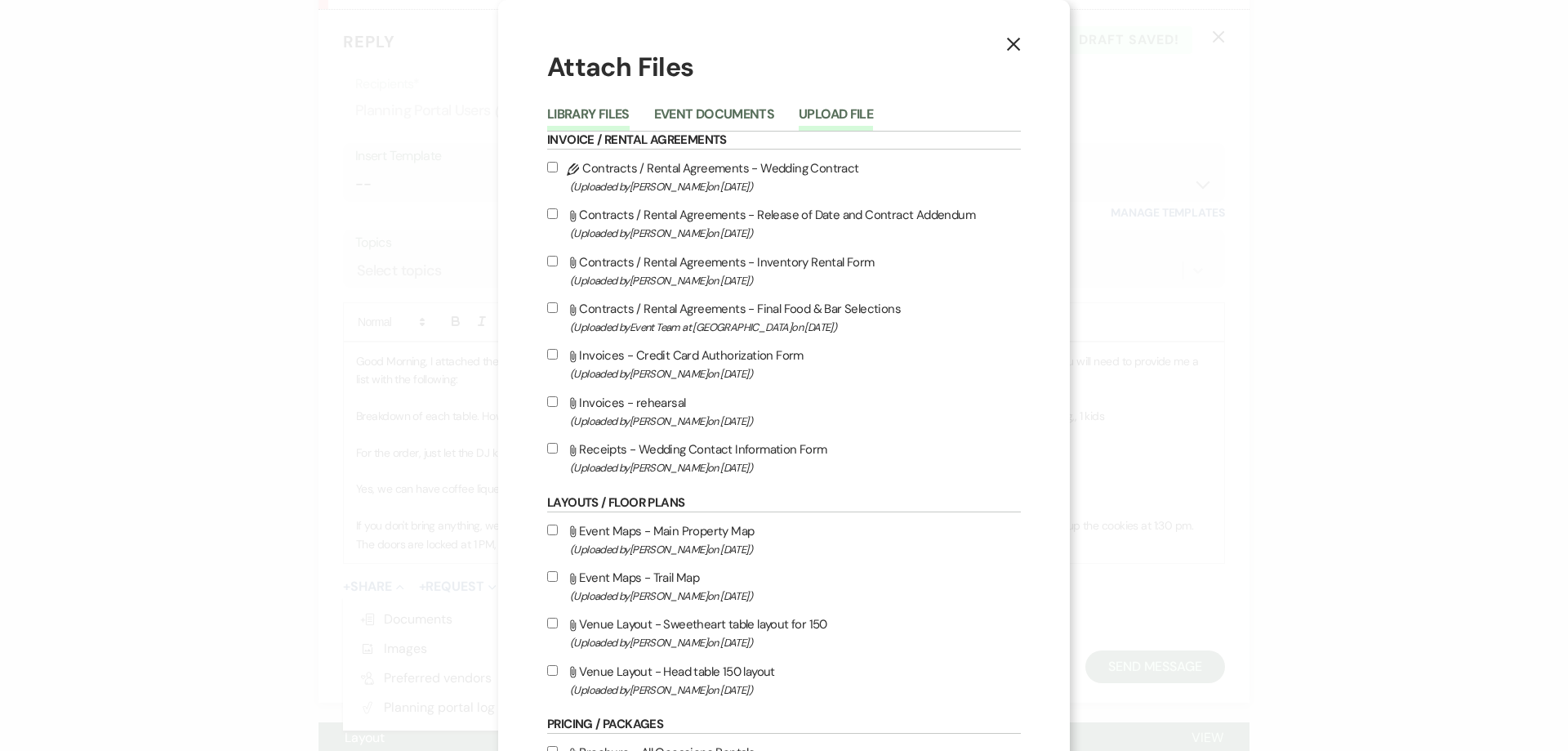
click at [838, 114] on button "Upload File" at bounding box center [835, 119] width 74 height 23
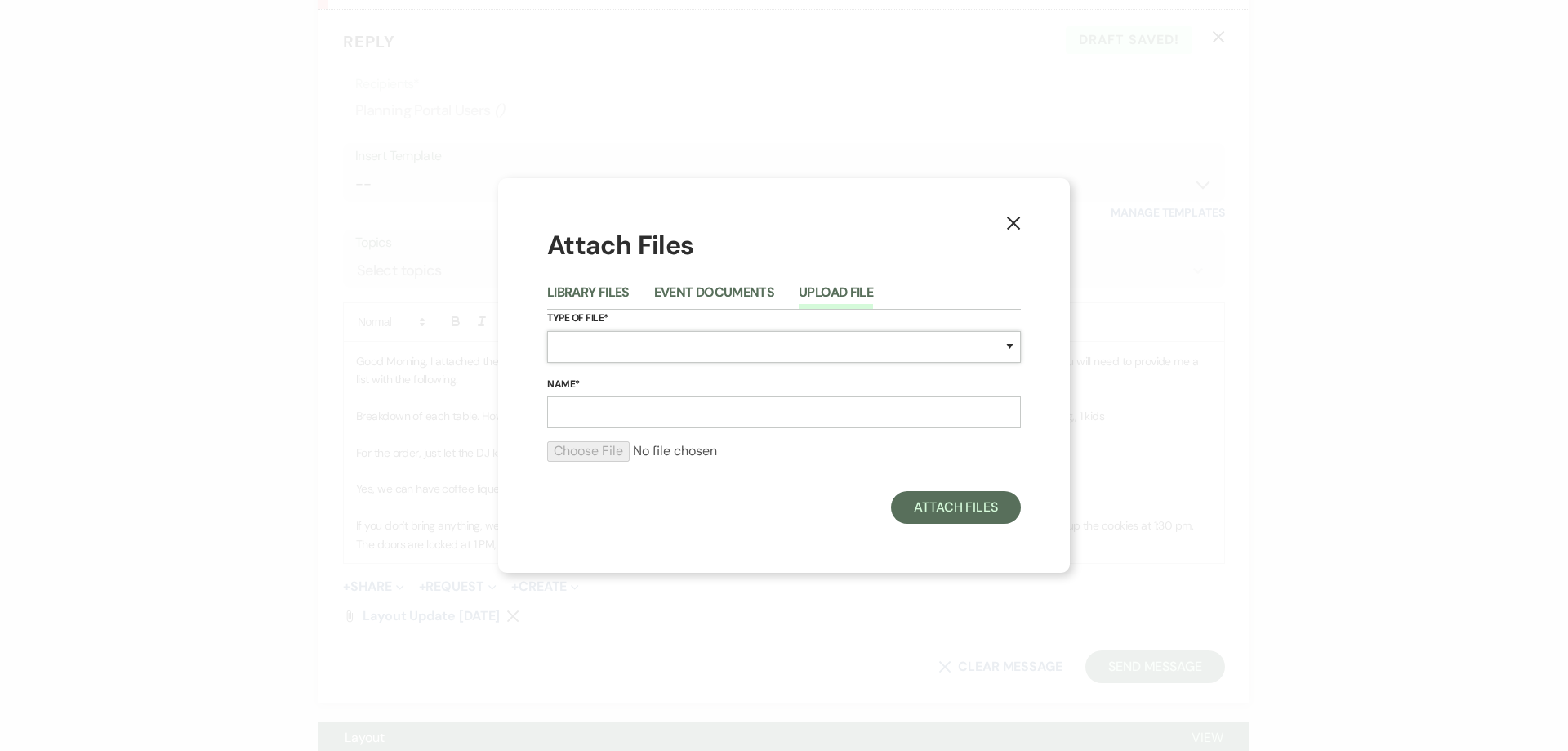
click at [647, 347] on select "Special Event Insurance Vendor Certificate of Insurance Contracts / Rental Agre…" at bounding box center [784, 347] width 474 height 32
select select "0"
click at [547, 331] on select "Special Event Insurance Vendor Certificate of Insurance Contracts / Rental Agre…" at bounding box center [784, 347] width 474 height 32
click at [599, 423] on input "Name*" at bounding box center [784, 412] width 474 height 32
type input "L"
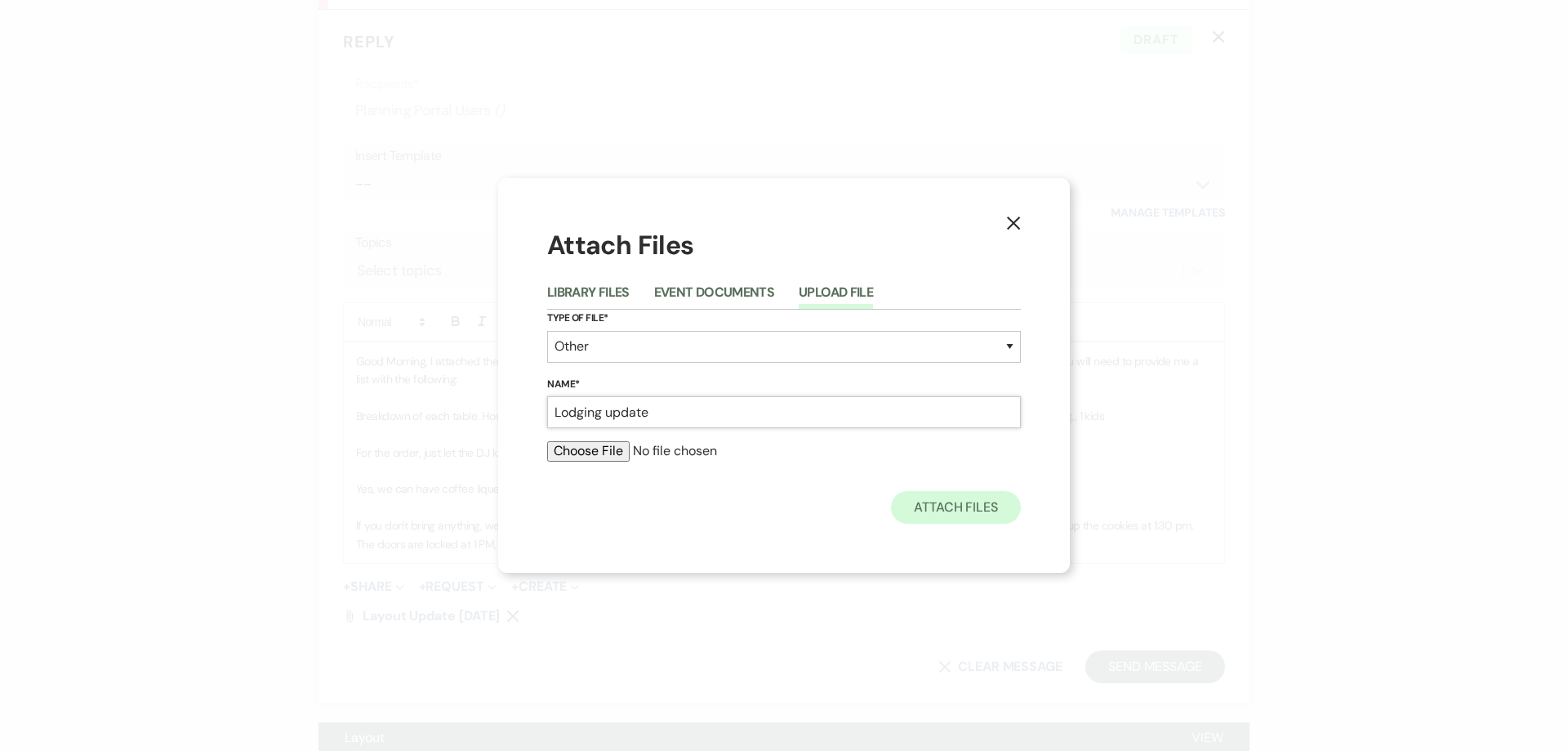
type input "Lodging update"
click at [1005, 514] on button "Attach Files" at bounding box center [956, 508] width 130 height 33
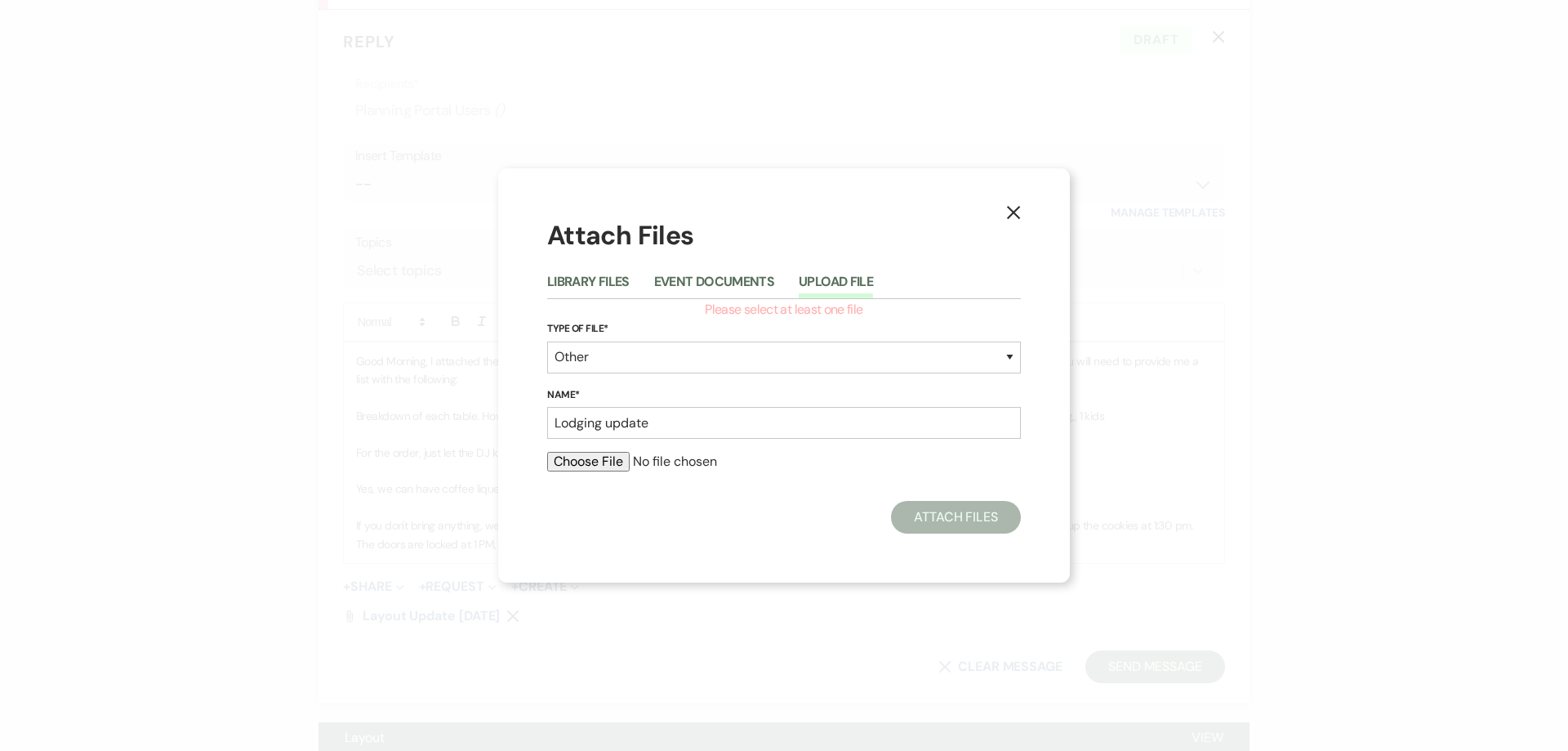
click at [853, 283] on button "Upload File" at bounding box center [835, 287] width 74 height 23
click at [591, 464] on input "file" at bounding box center [784, 462] width 474 height 20
type input "C:\fakepath\Room Assignment Chart [DATE].pdf"
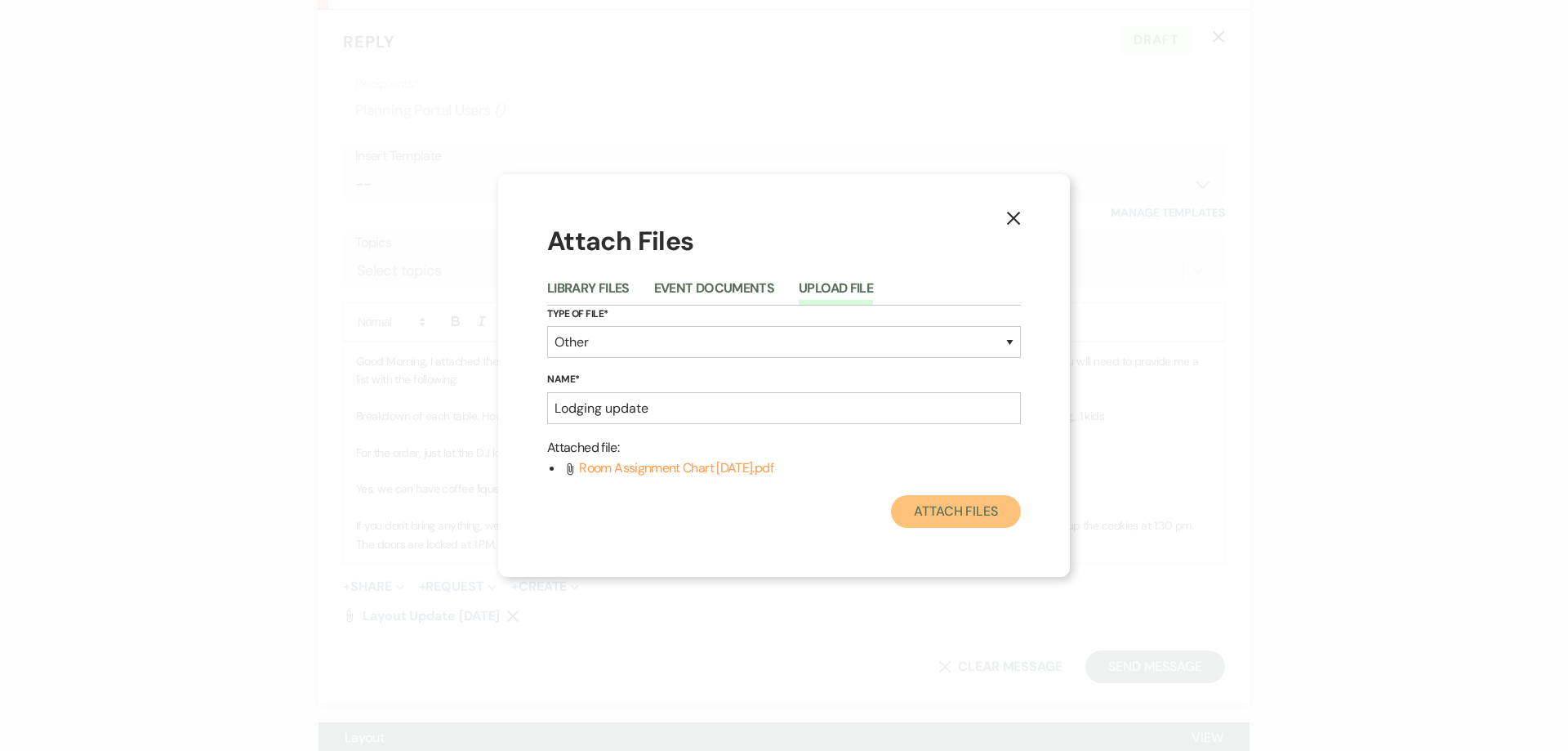
click at [916, 505] on button "Attach Files" at bounding box center [956, 511] width 130 height 33
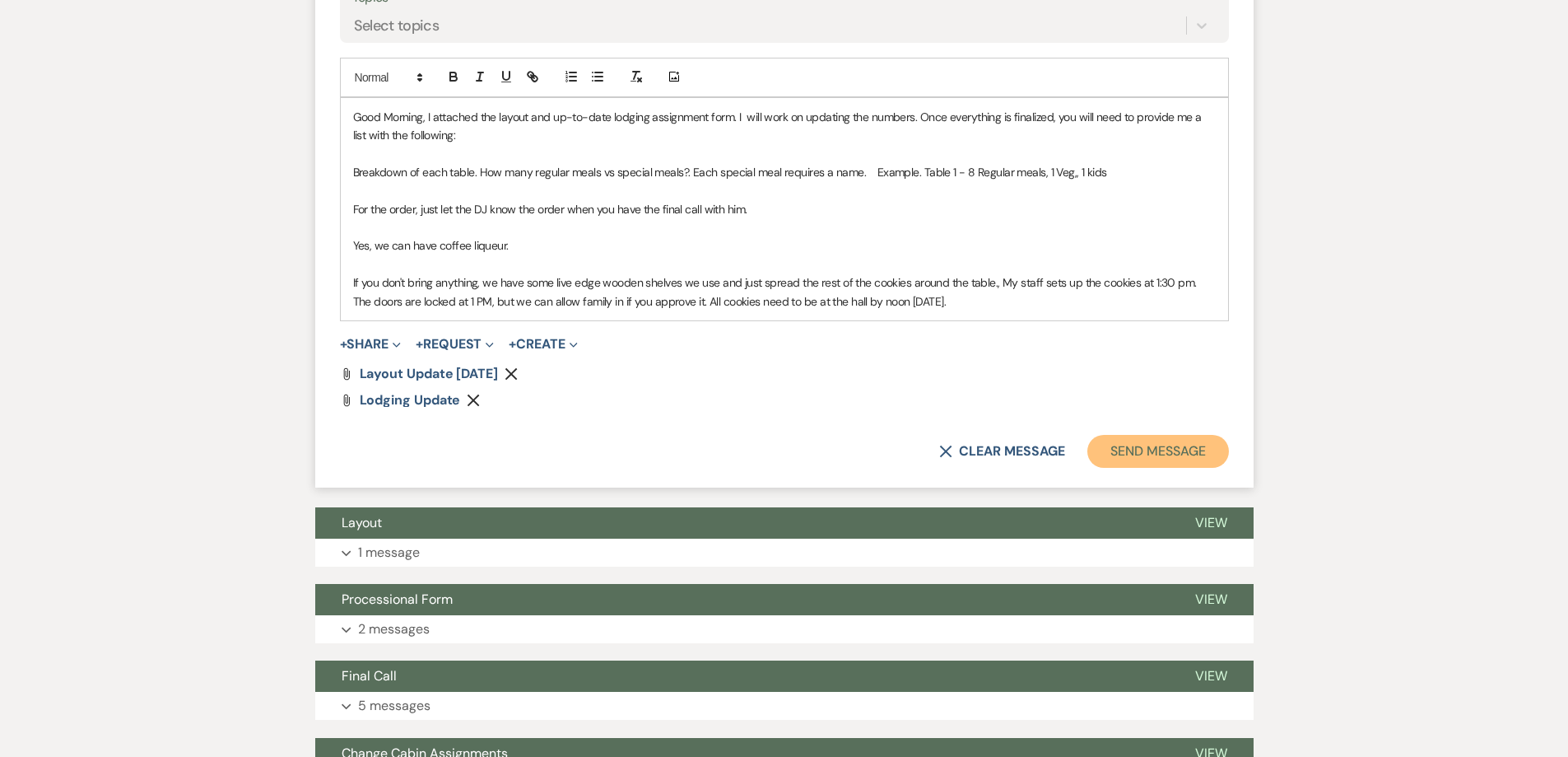
click at [1156, 468] on button "Send Message" at bounding box center [1158, 451] width 140 height 33
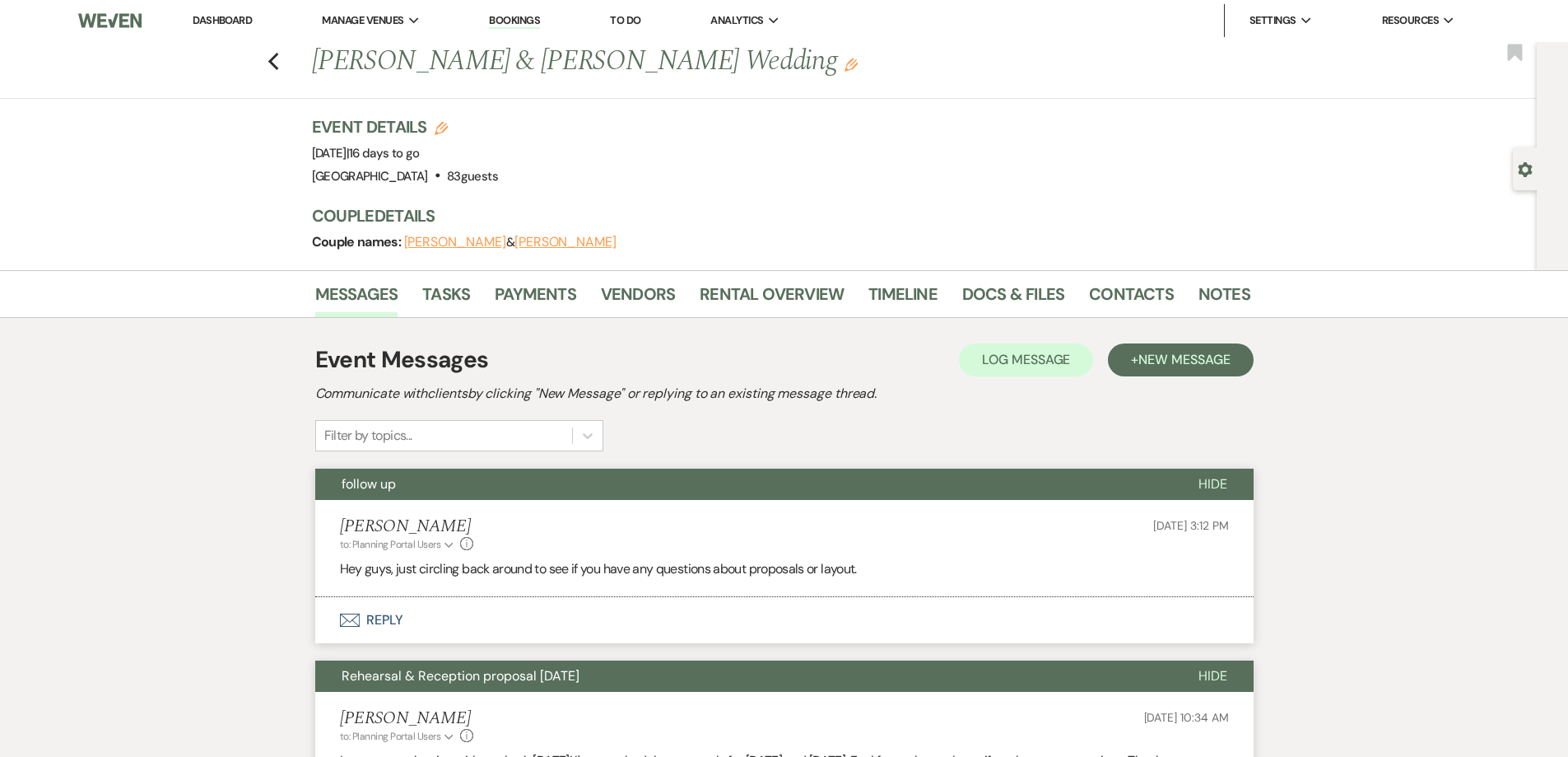
scroll to position [0, 0]
click at [286, 62] on div "Previous [PERSON_NAME] & [PERSON_NAME] Wedding Edit Bookmark" at bounding box center [765, 71] width 1545 height 57
click at [276, 61] on use "button" at bounding box center [273, 62] width 11 height 18
